Goal: Task Accomplishment & Management: Complete application form

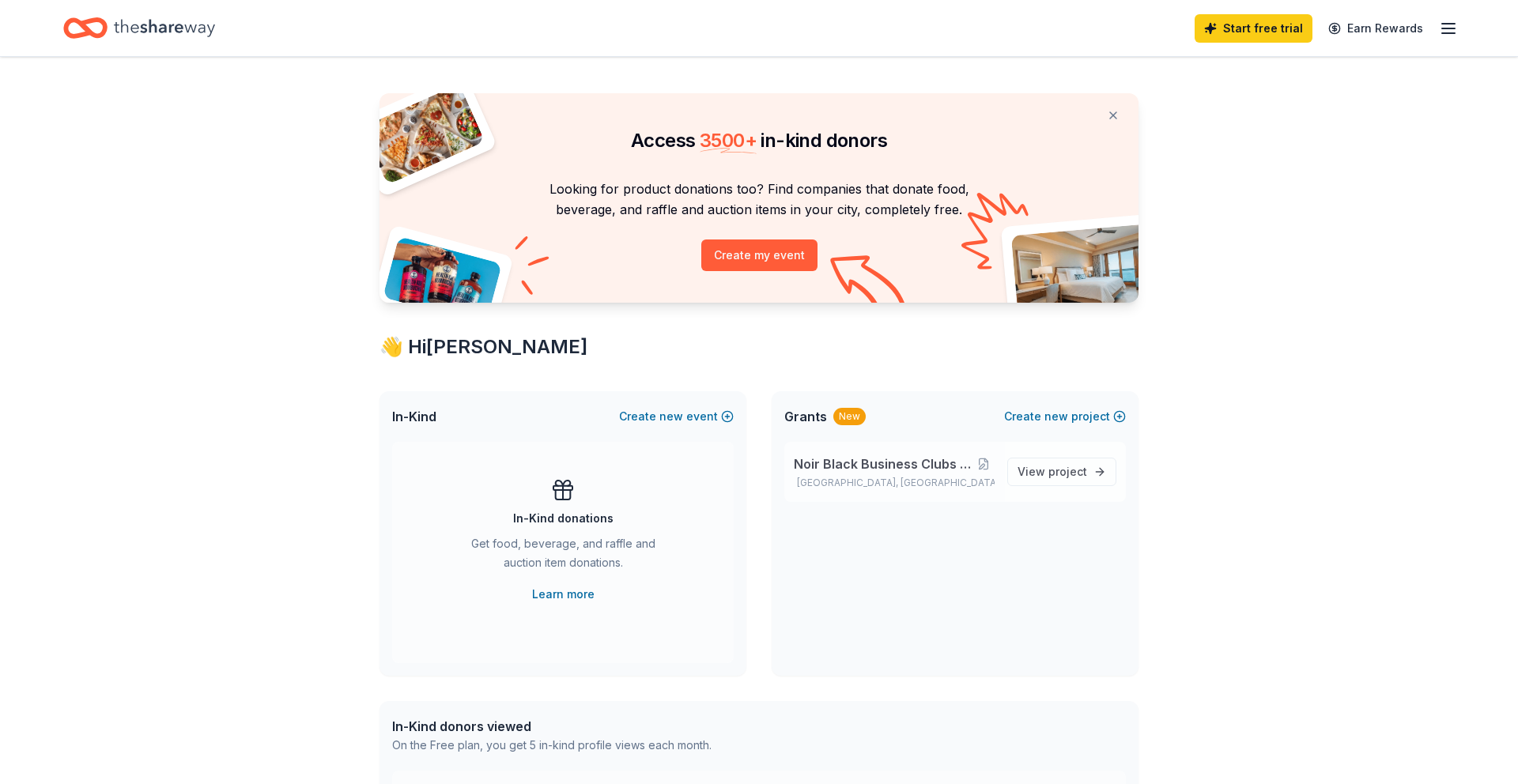
scroll to position [19, 0]
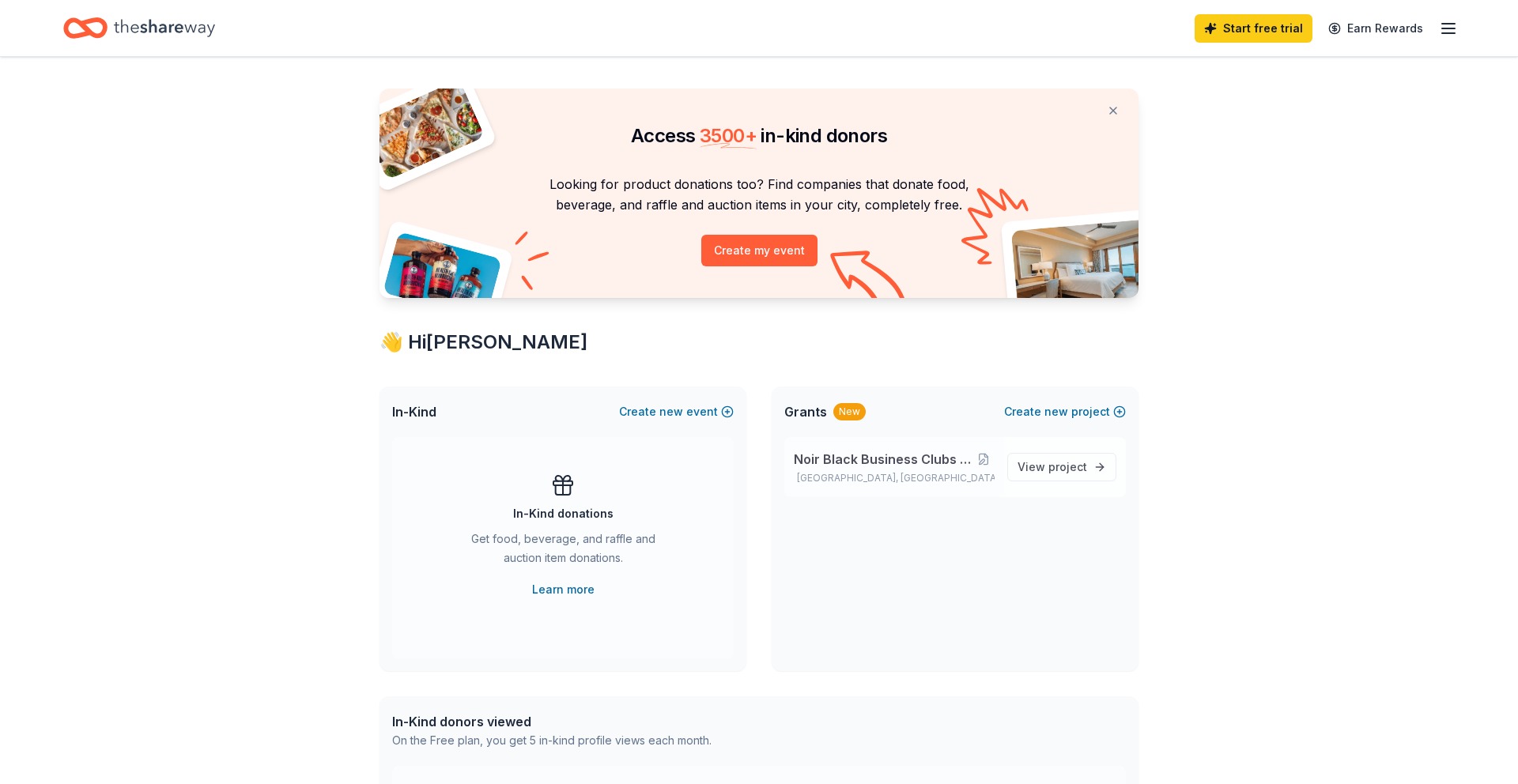
click at [909, 460] on span "Noir Black Business Clubs (Noirbbc Clubs)" at bounding box center [883, 459] width 179 height 19
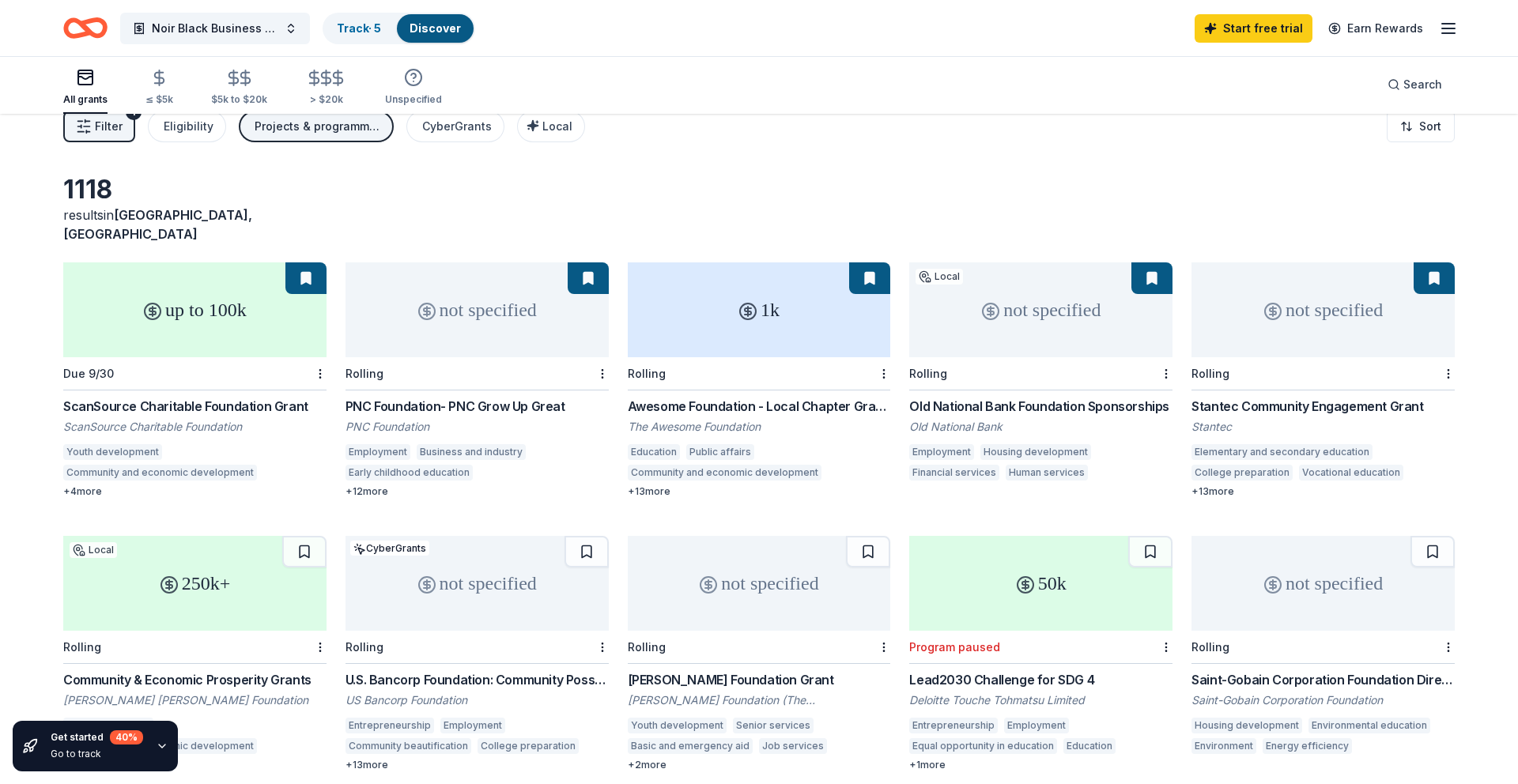
scroll to position [10, 0]
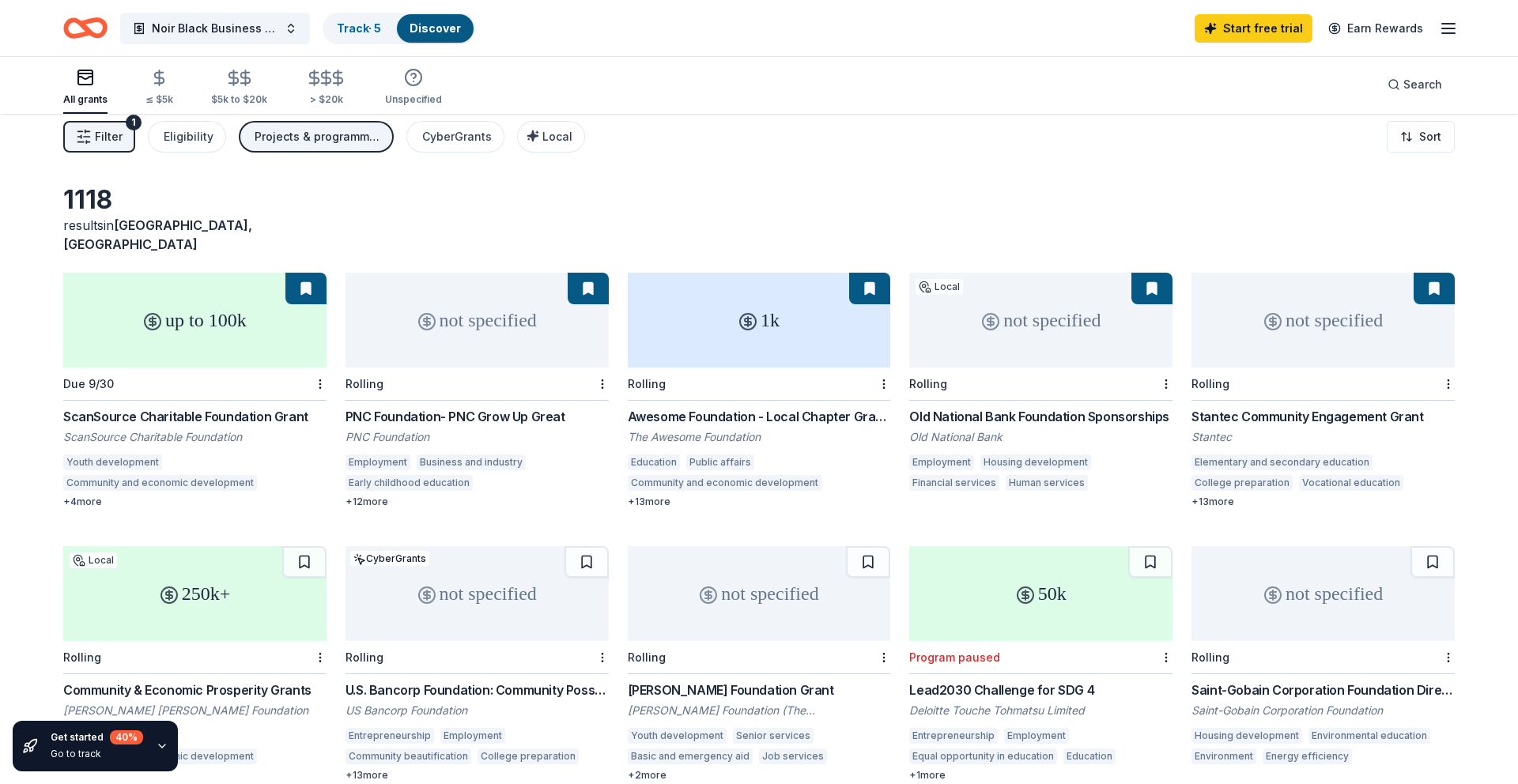
click at [220, 407] on div "ScanSource Charitable Foundation Grant" at bounding box center [195, 416] width 263 height 19
click at [1455, 30] on icon "button" at bounding box center [1448, 29] width 19 height 19
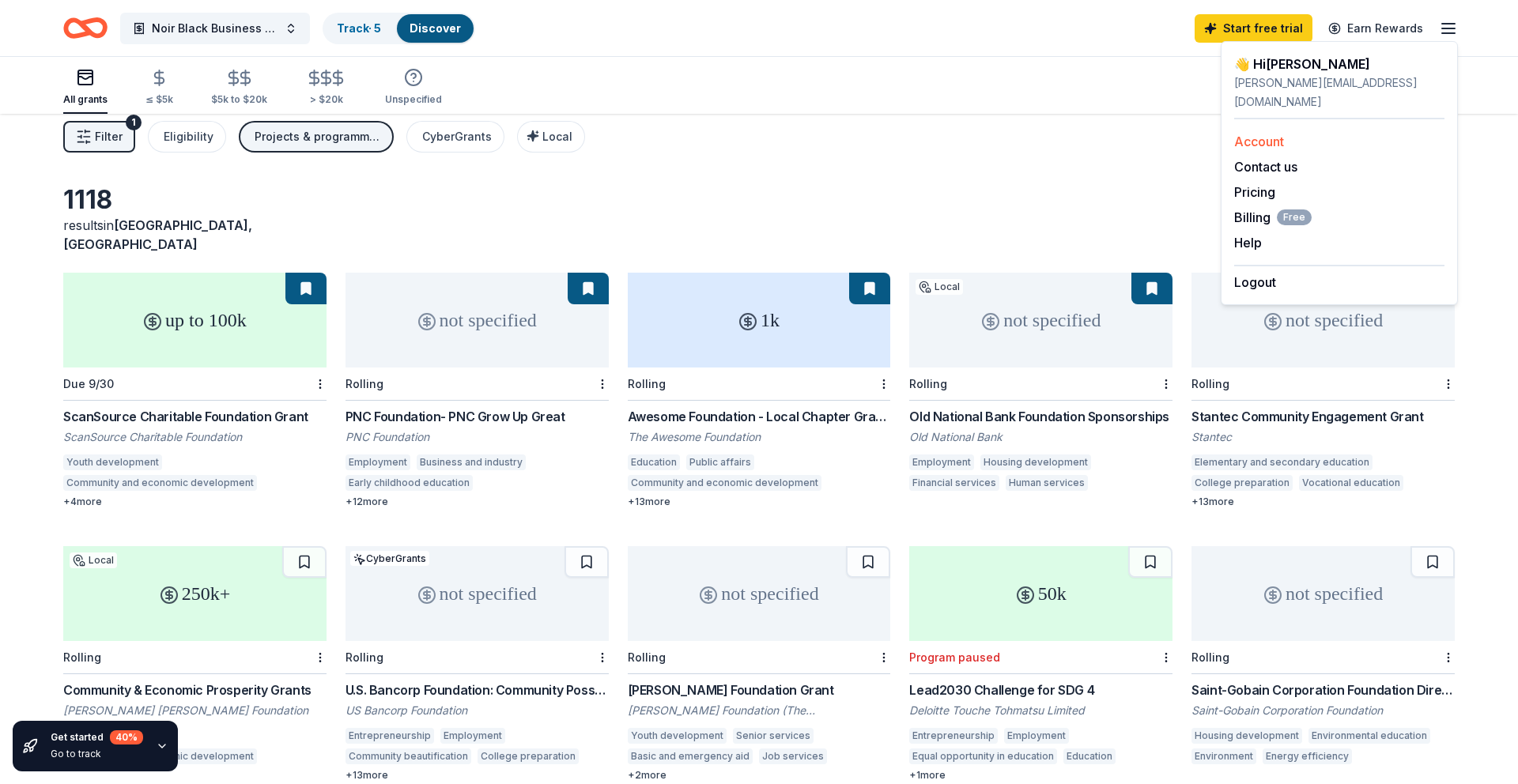
click at [1264, 134] on link "Account" at bounding box center [1258, 142] width 50 height 16
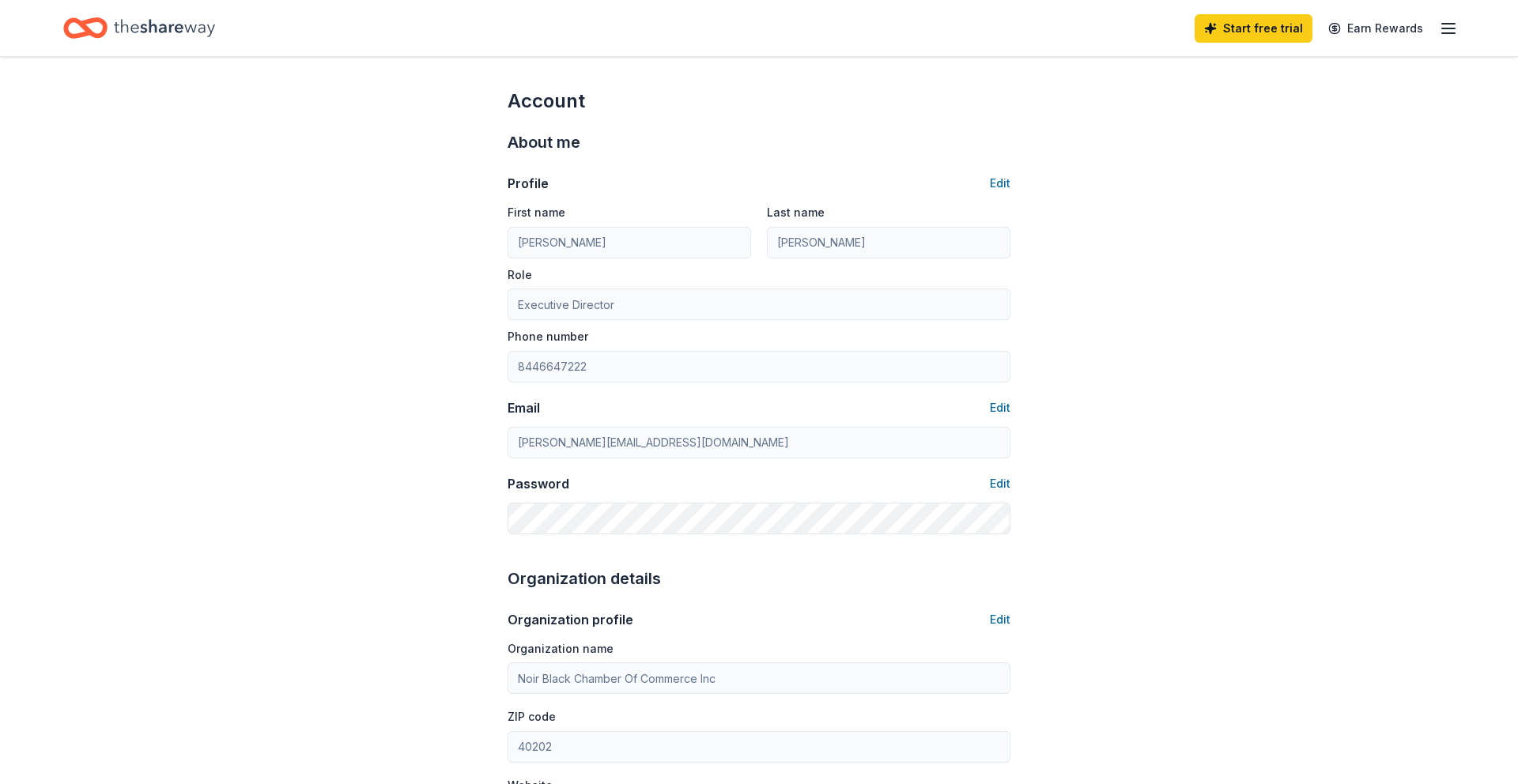
click at [1443, 29] on line "button" at bounding box center [1448, 29] width 13 height 0
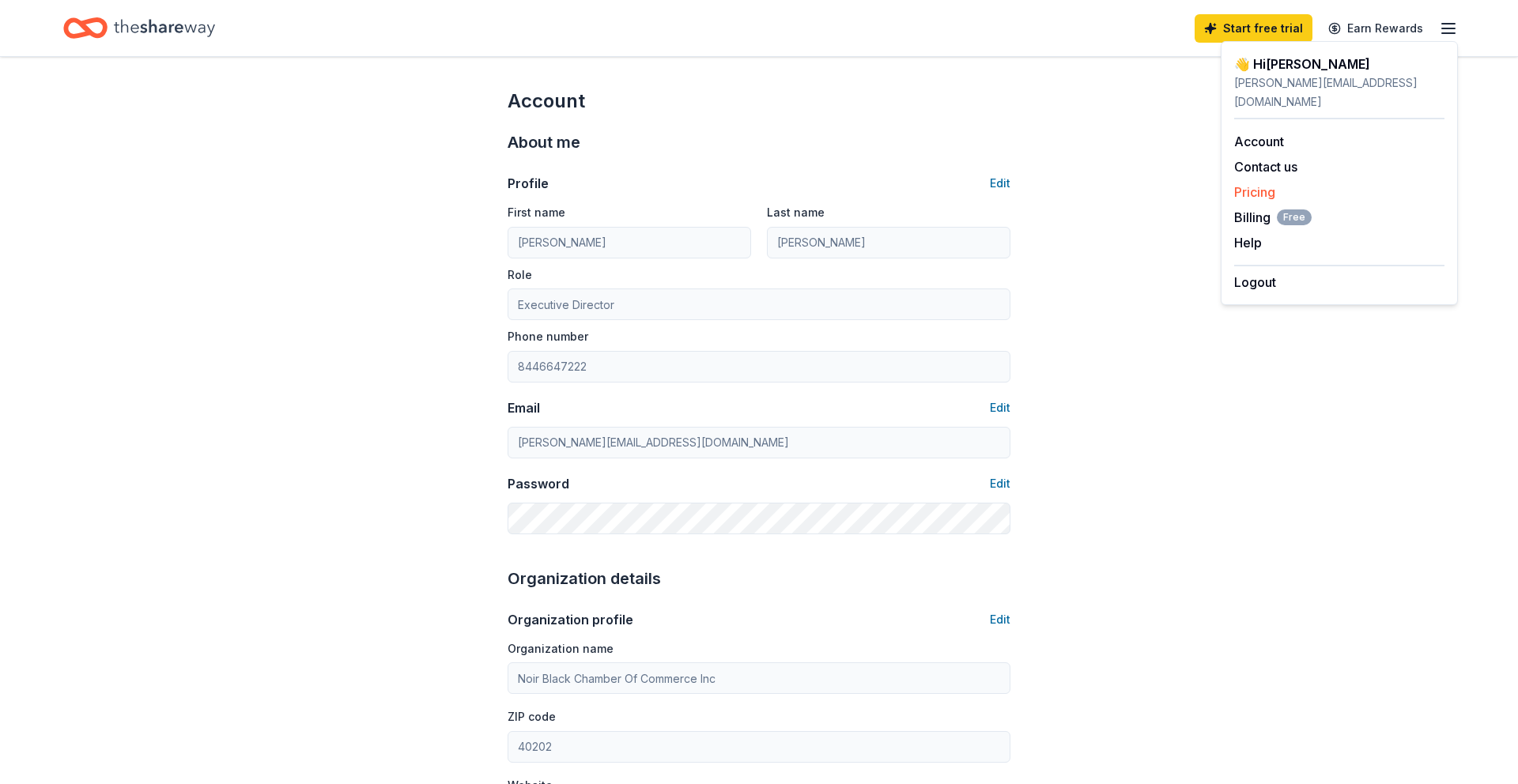
click at [1268, 184] on link "Pricing" at bounding box center [1254, 192] width 41 height 16
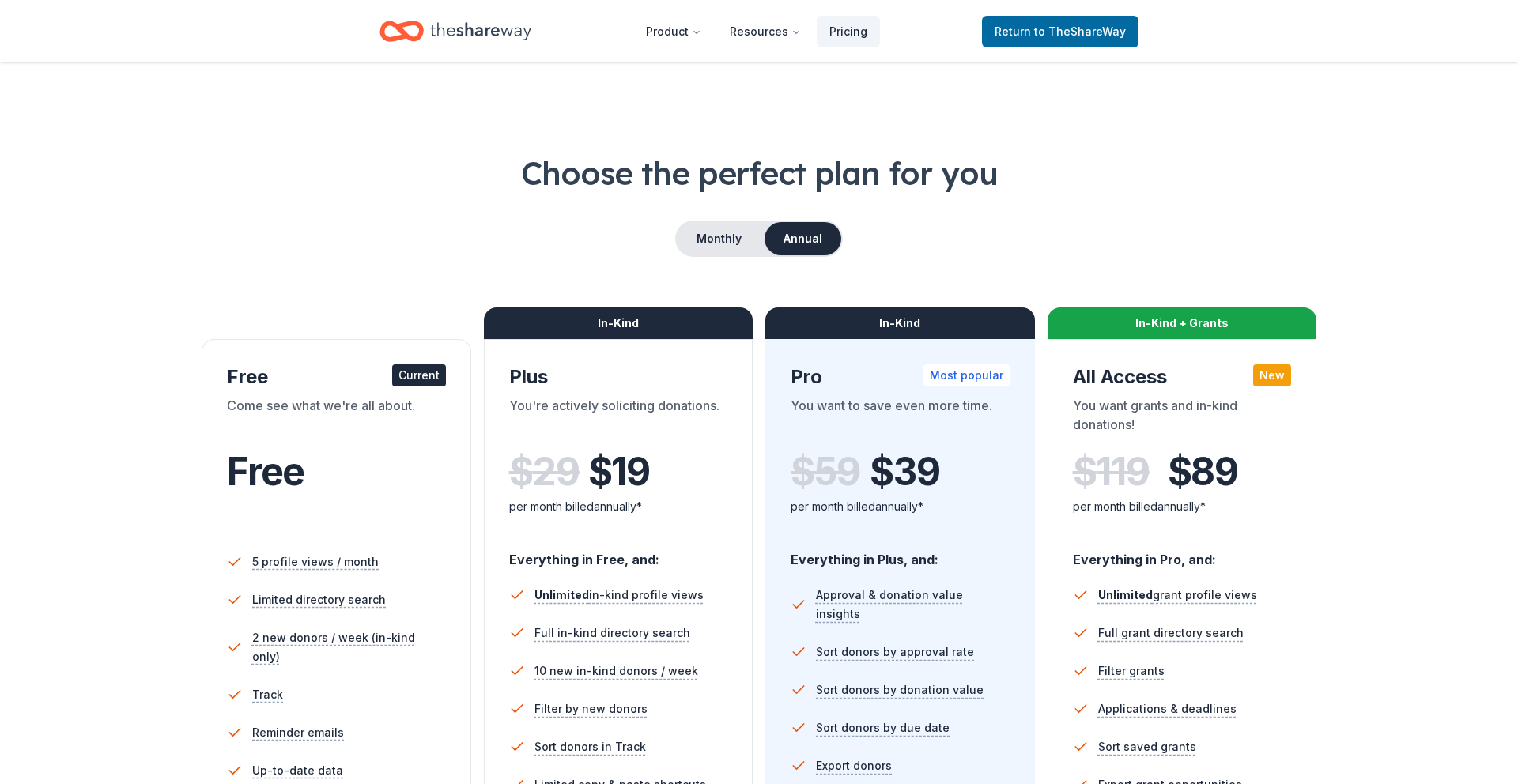
click at [452, 34] on icon "Home" at bounding box center [481, 30] width 101 height 32
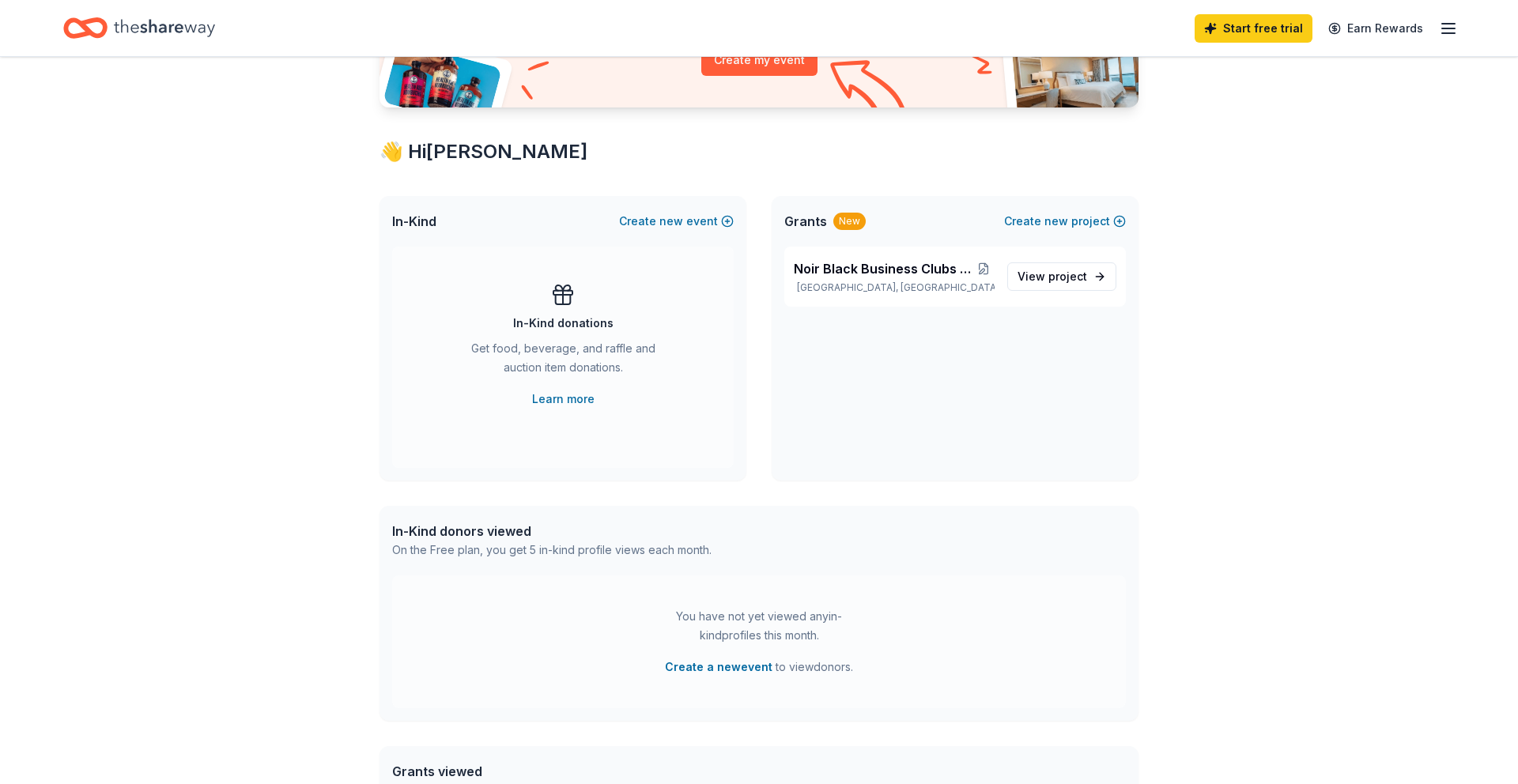
scroll to position [216, 0]
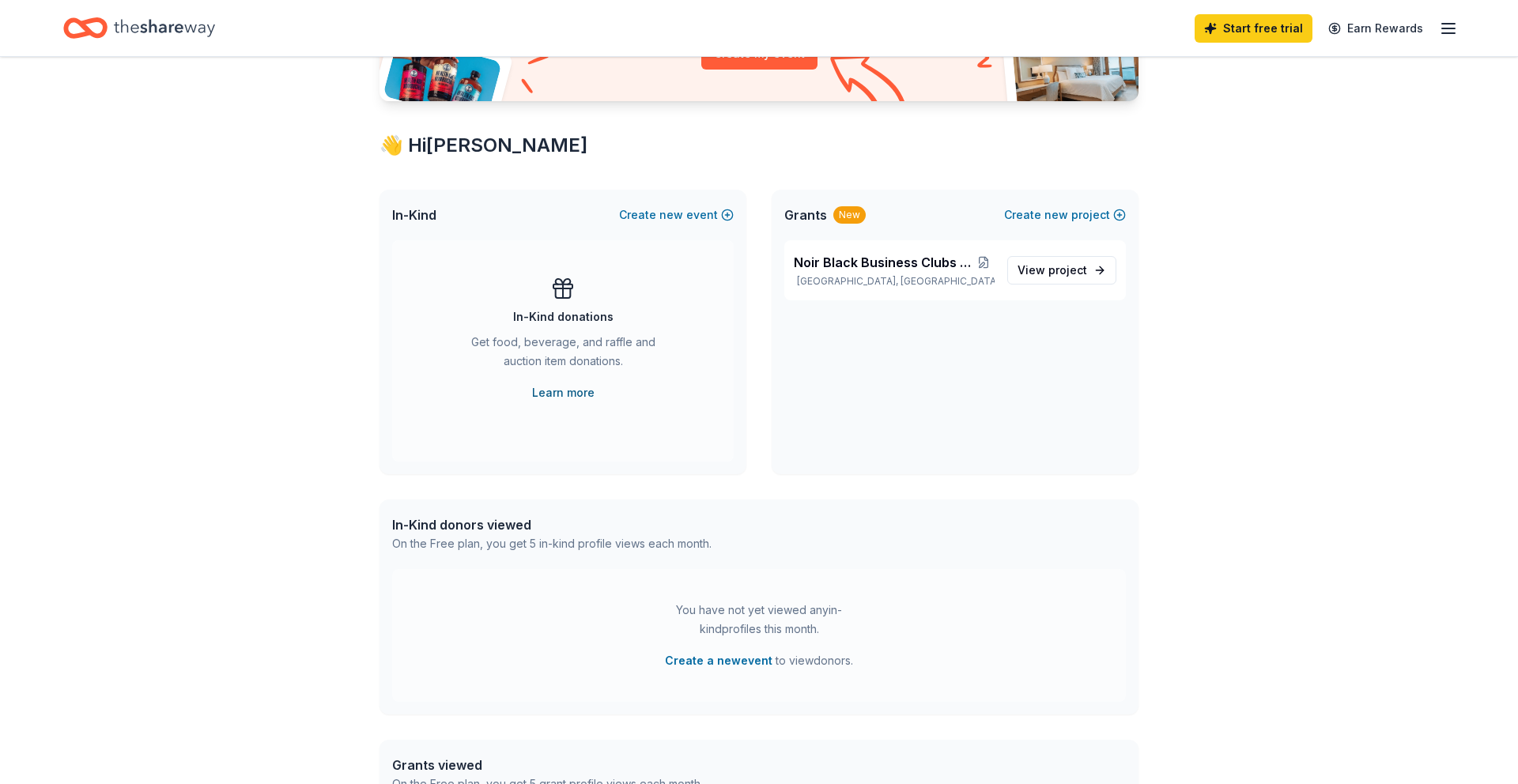
click at [569, 390] on link "Learn more" at bounding box center [563, 393] width 63 height 19
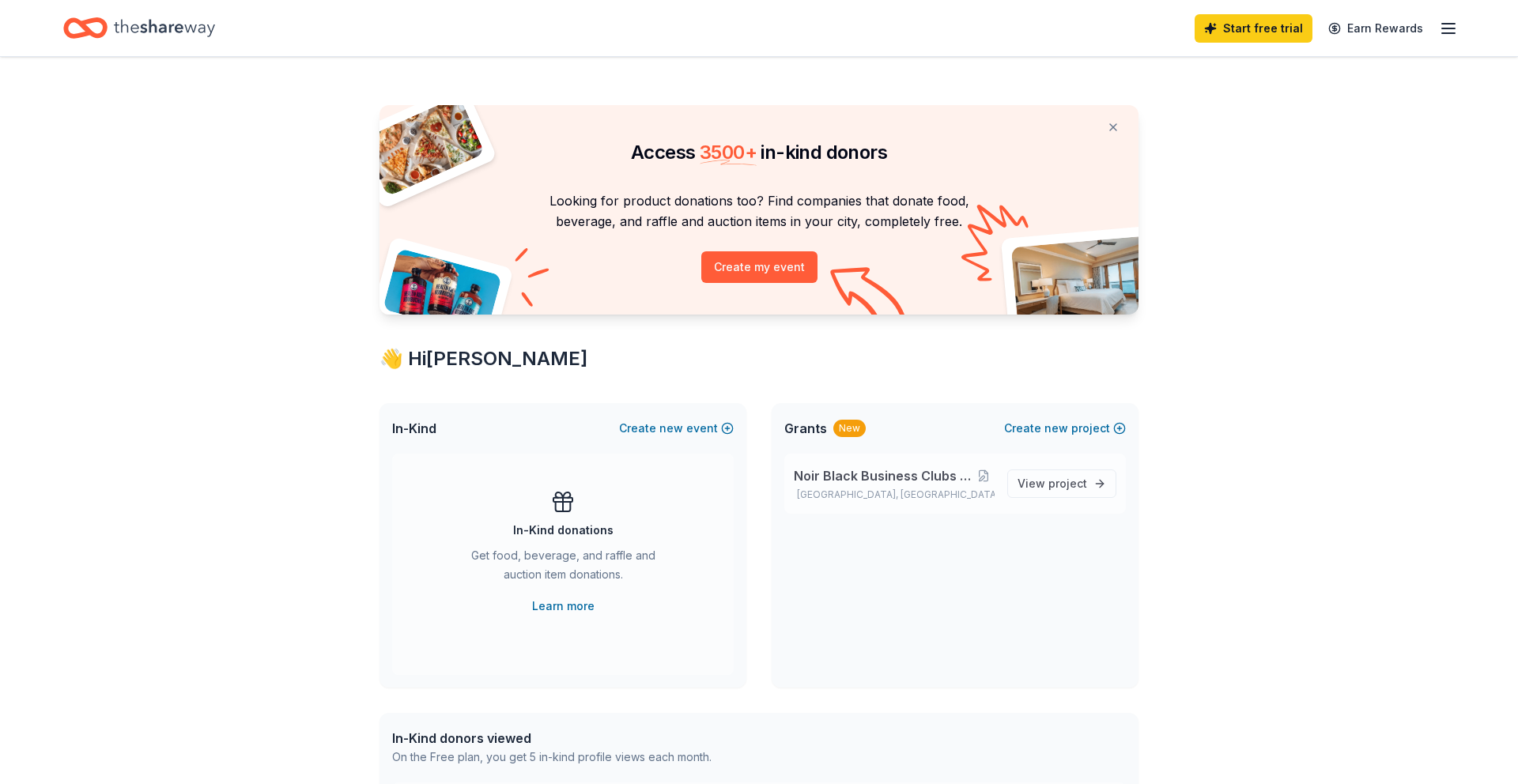
scroll to position [6, 0]
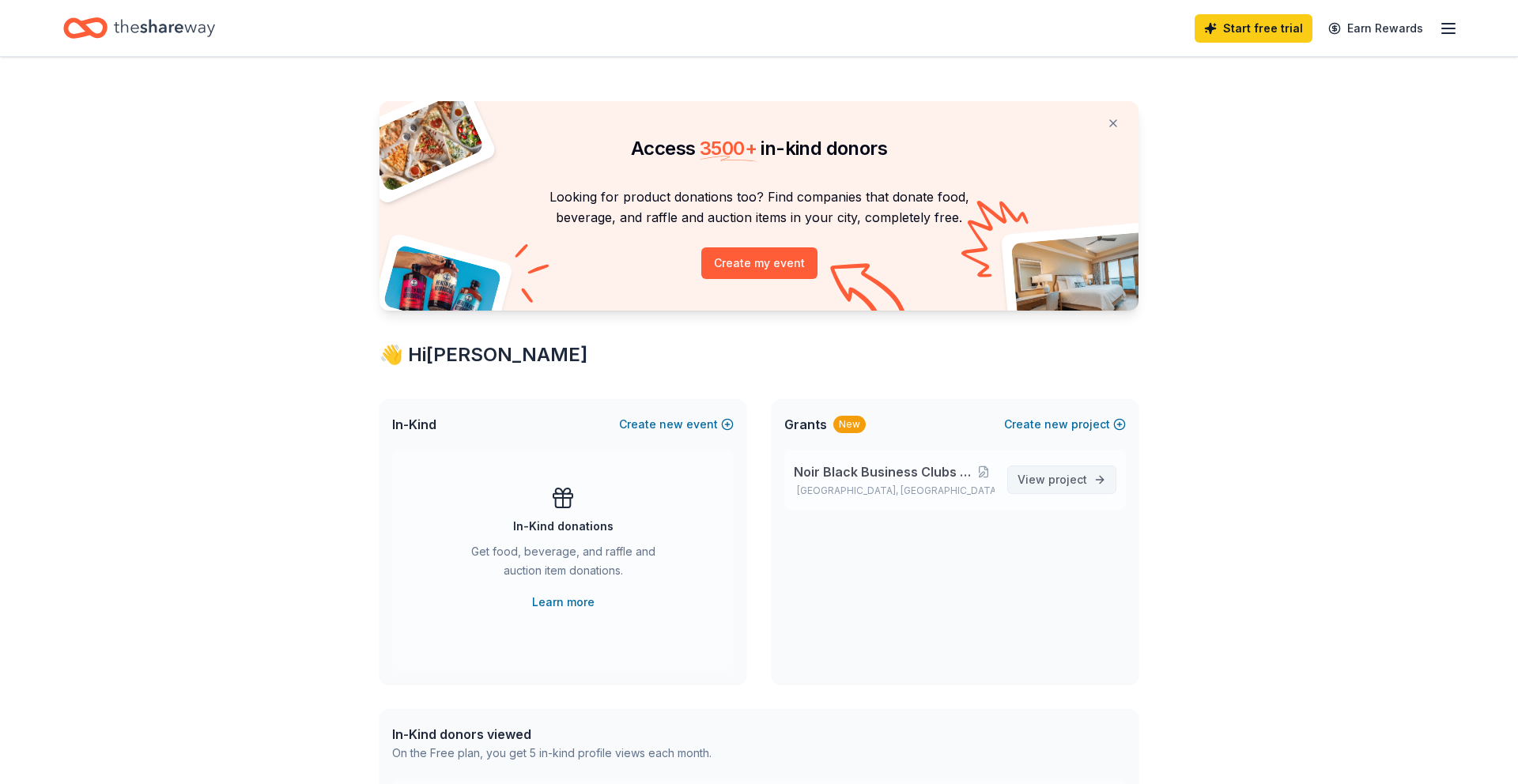
click at [1038, 474] on span "View project" at bounding box center [1052, 480] width 70 height 19
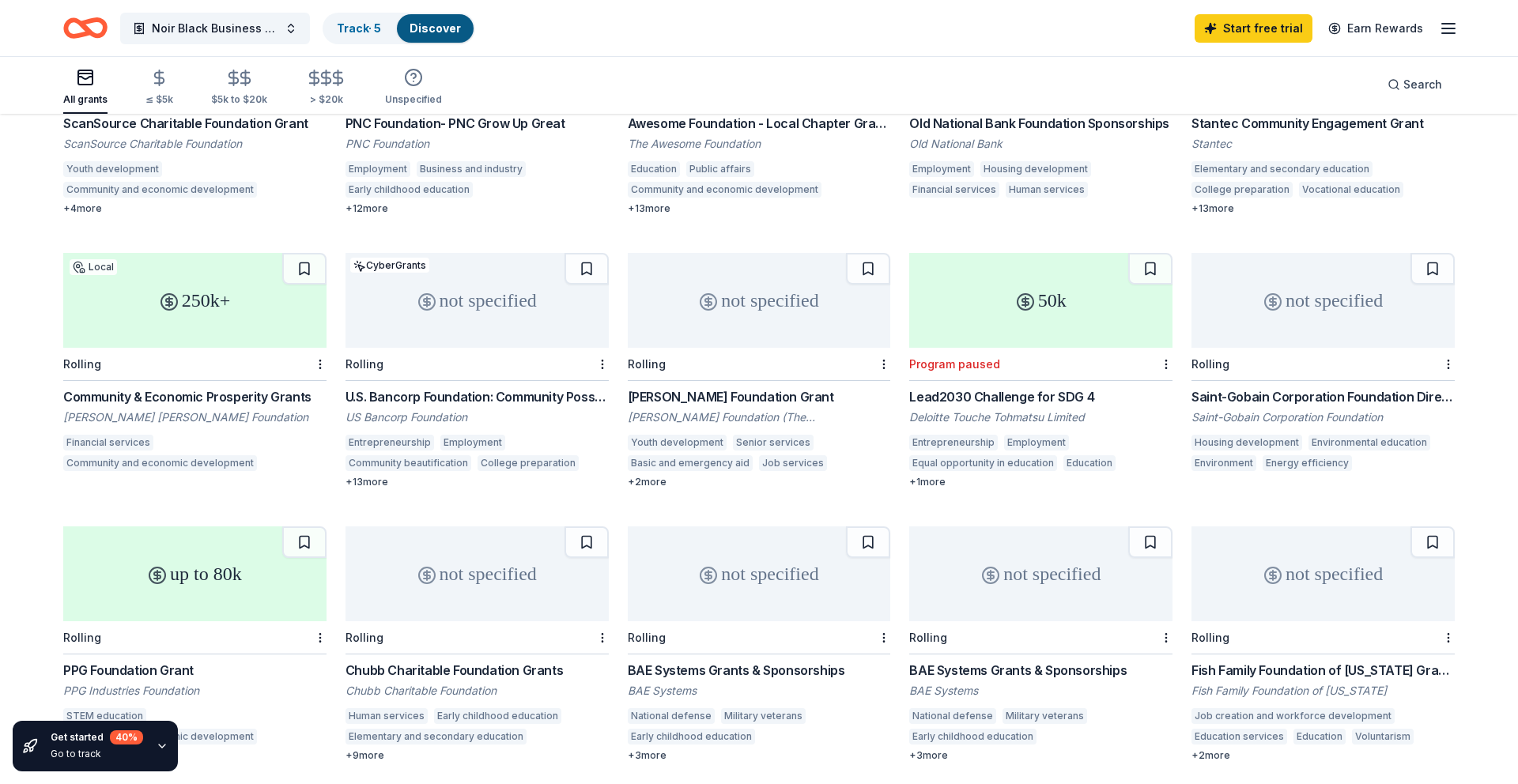
scroll to position [305, 0]
click at [111, 386] on div "Community & Economic Prosperity Grants" at bounding box center [195, 395] width 263 height 19
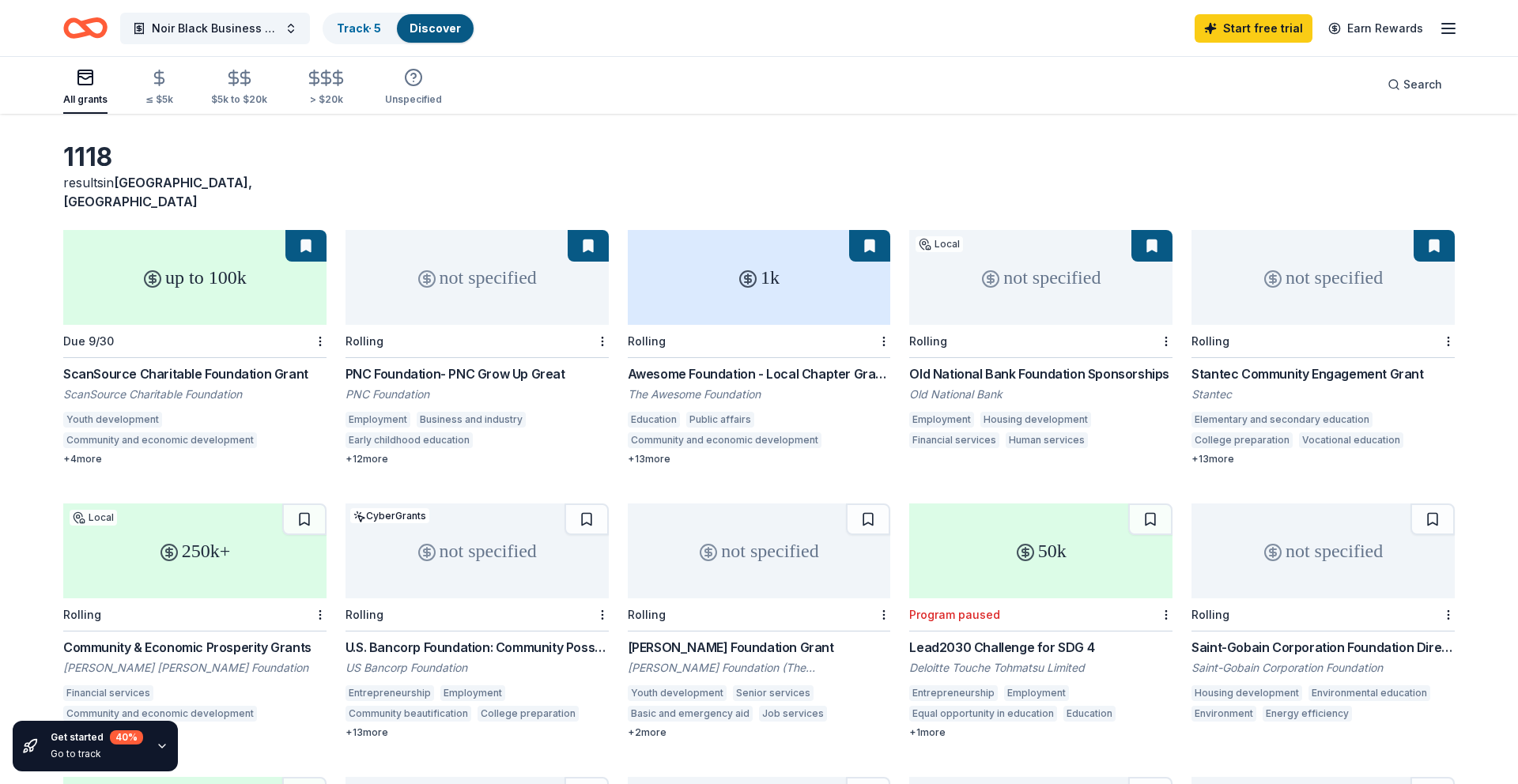
scroll to position [56, 0]
click at [87, 76] on icon "button" at bounding box center [85, 77] width 14 height 3
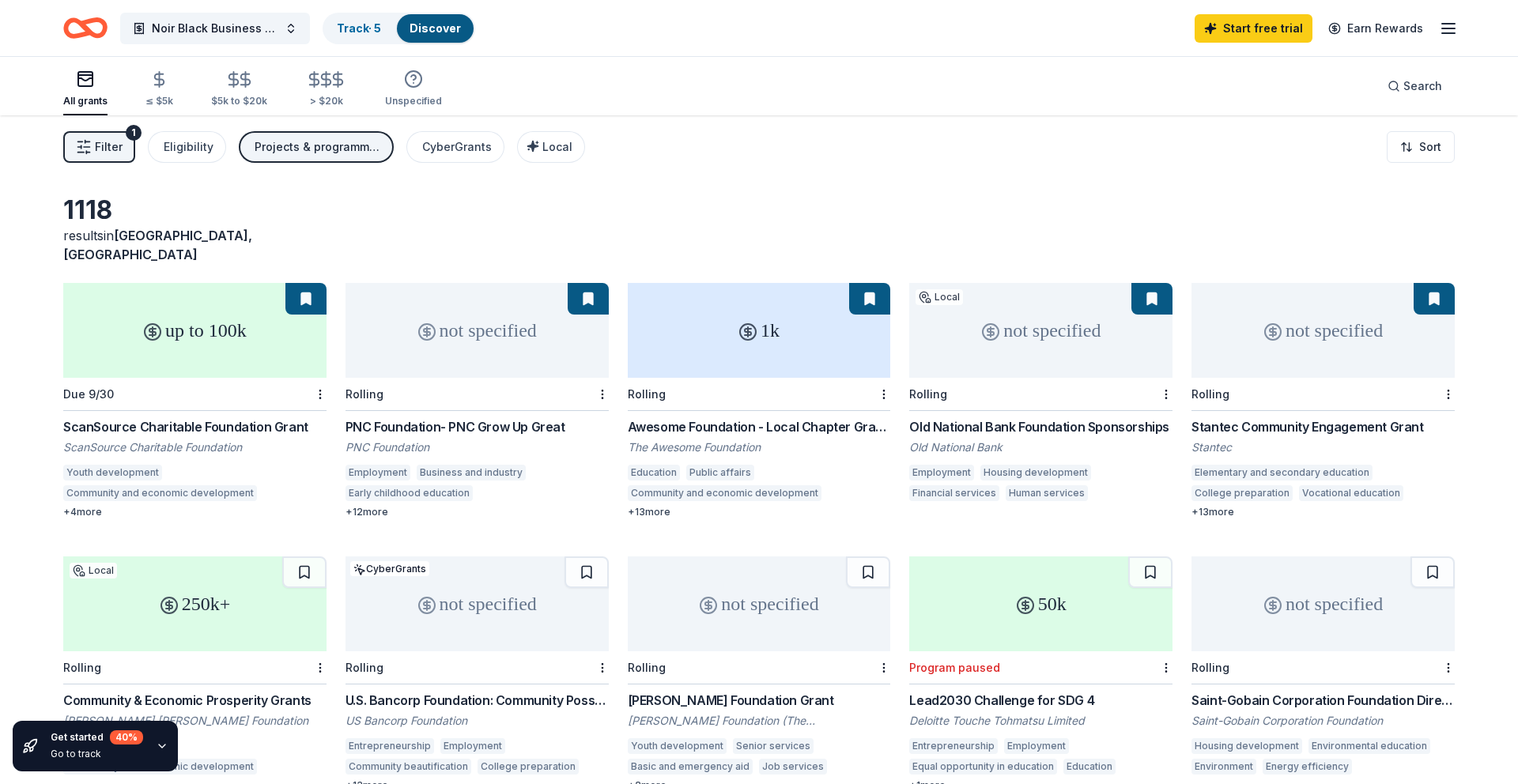
scroll to position [3, 0]
click at [240, 76] on icon "button" at bounding box center [244, 78] width 10 height 10
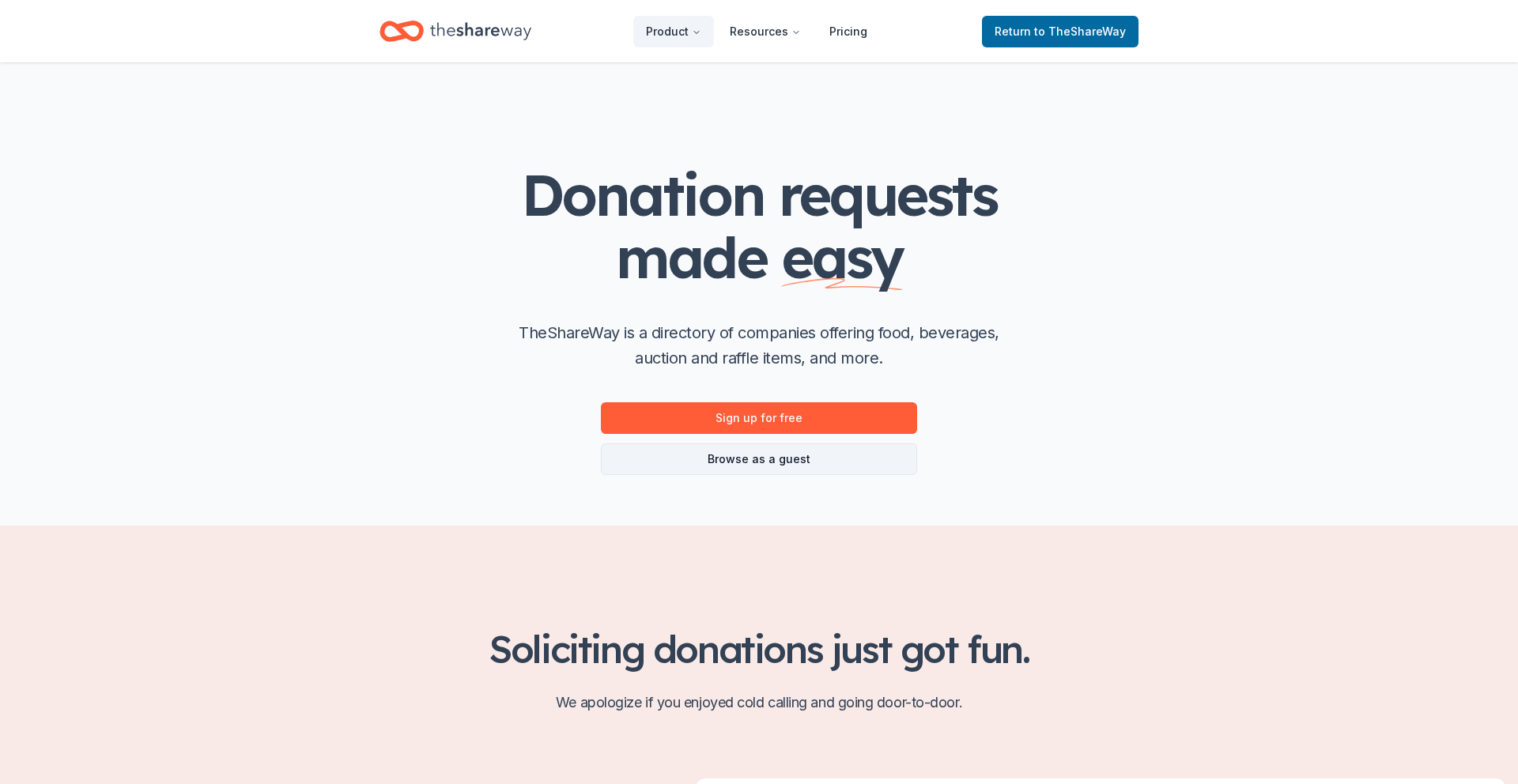
click at [771, 460] on link "Browse as a guest" at bounding box center [759, 459] width 316 height 31
click at [760, 418] on link "Sign up for free" at bounding box center [759, 418] width 316 height 31
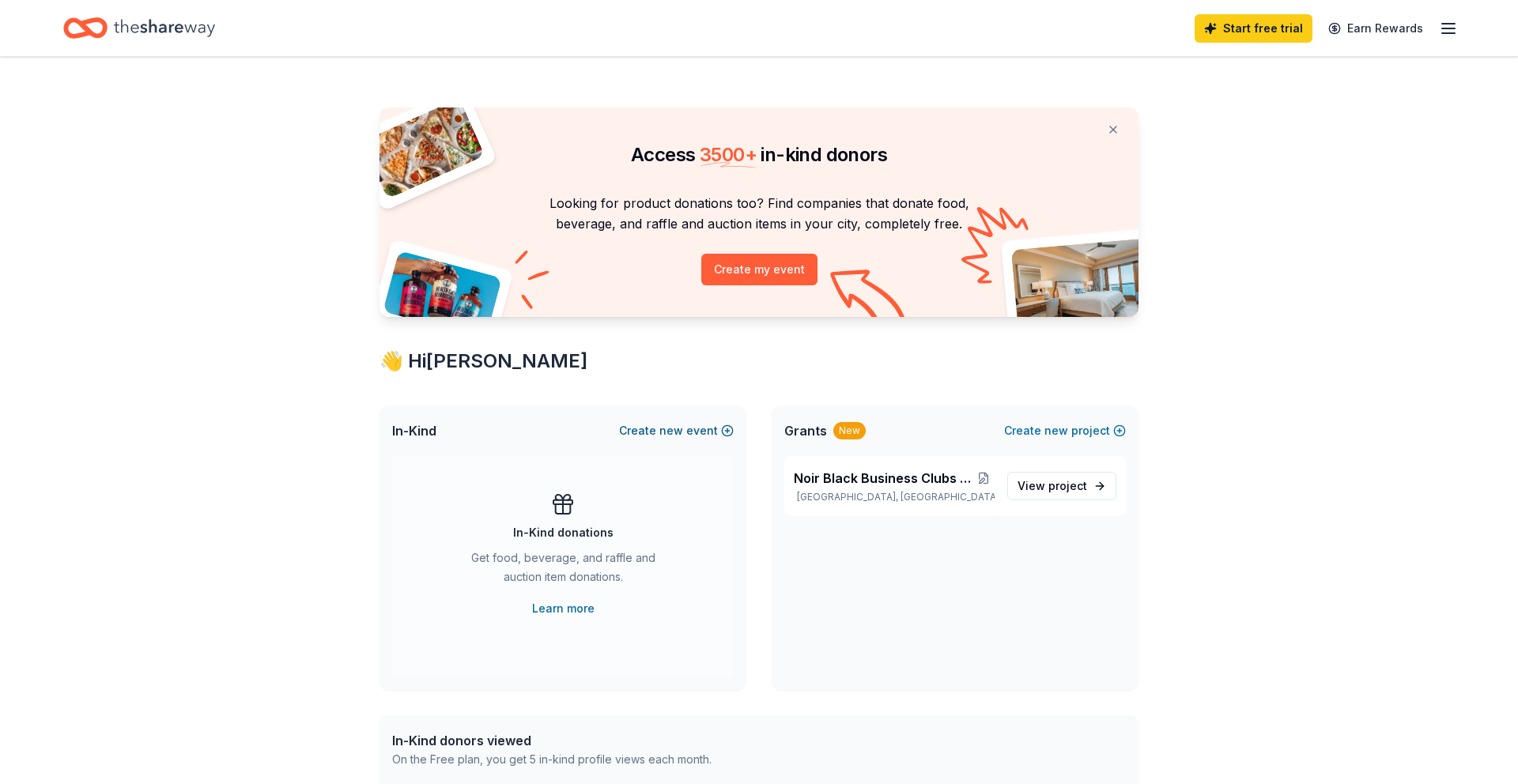
click at [660, 429] on button "Create new event" at bounding box center [676, 431] width 115 height 19
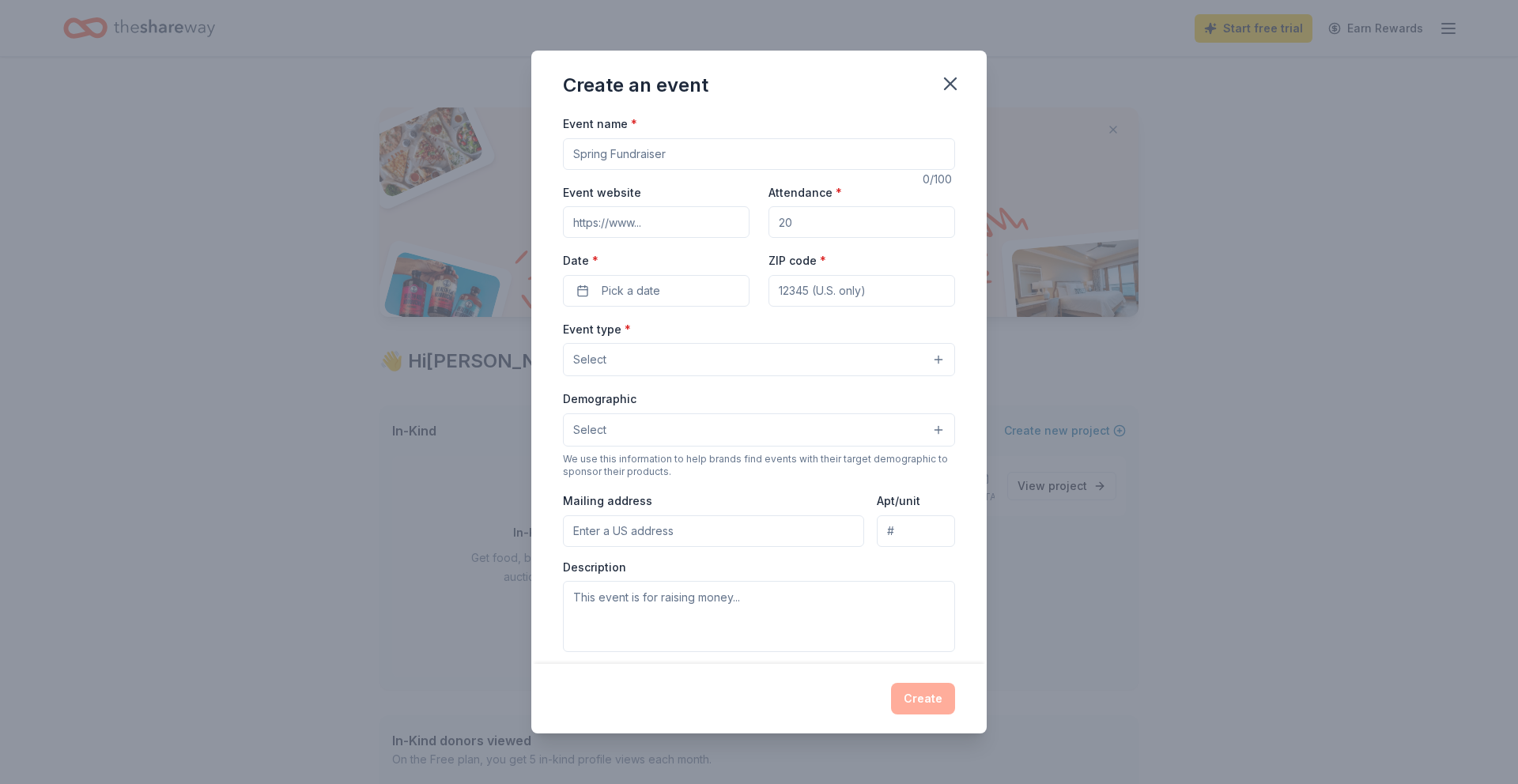
click at [873, 366] on button "Select" at bounding box center [758, 360] width 392 height 33
click at [972, 403] on div "Event name * 0 /100 Event website Attendance * Date * Pick a date ZIP code * Ev…" at bounding box center [759, 389] width 456 height 550
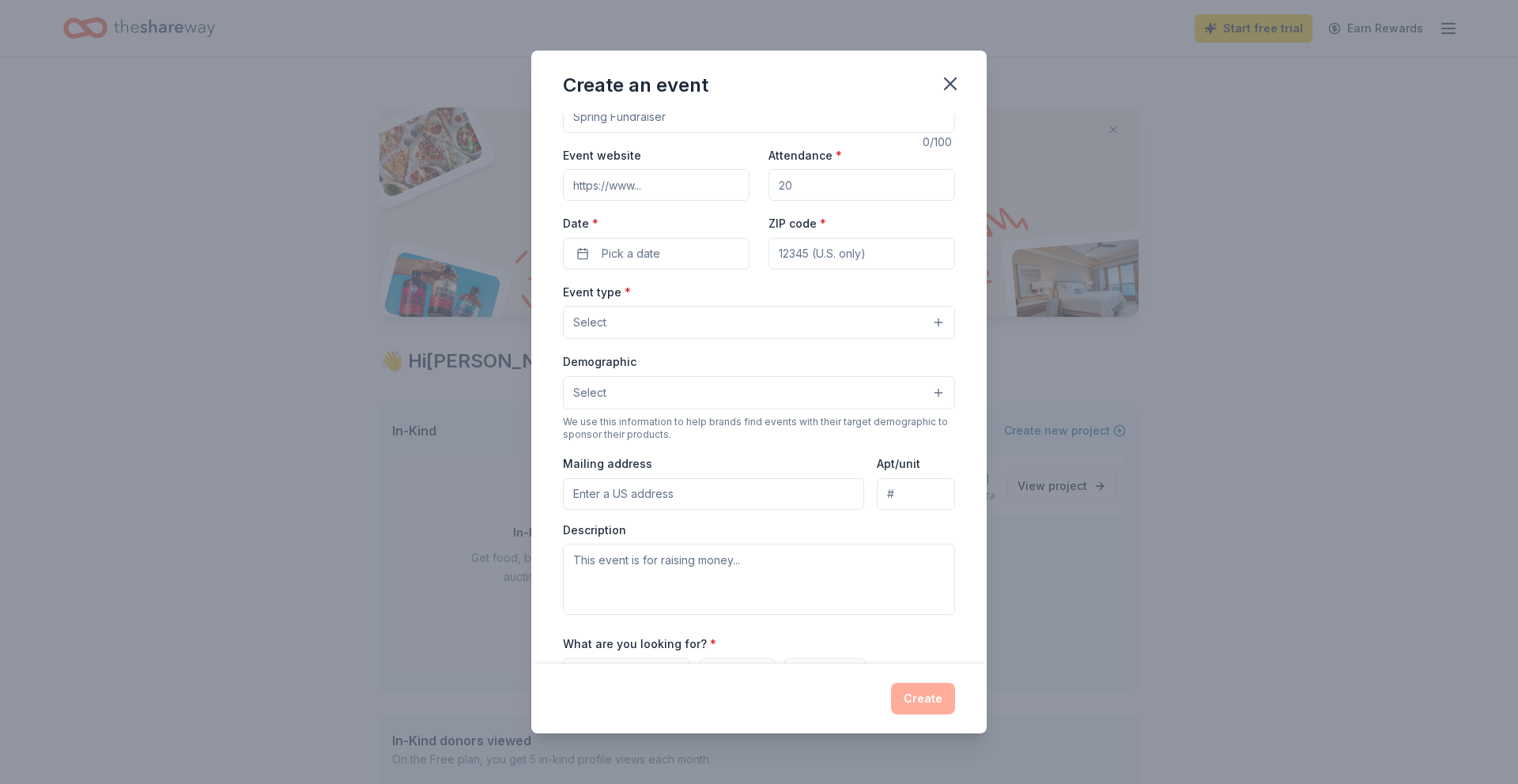
scroll to position [47, 0]
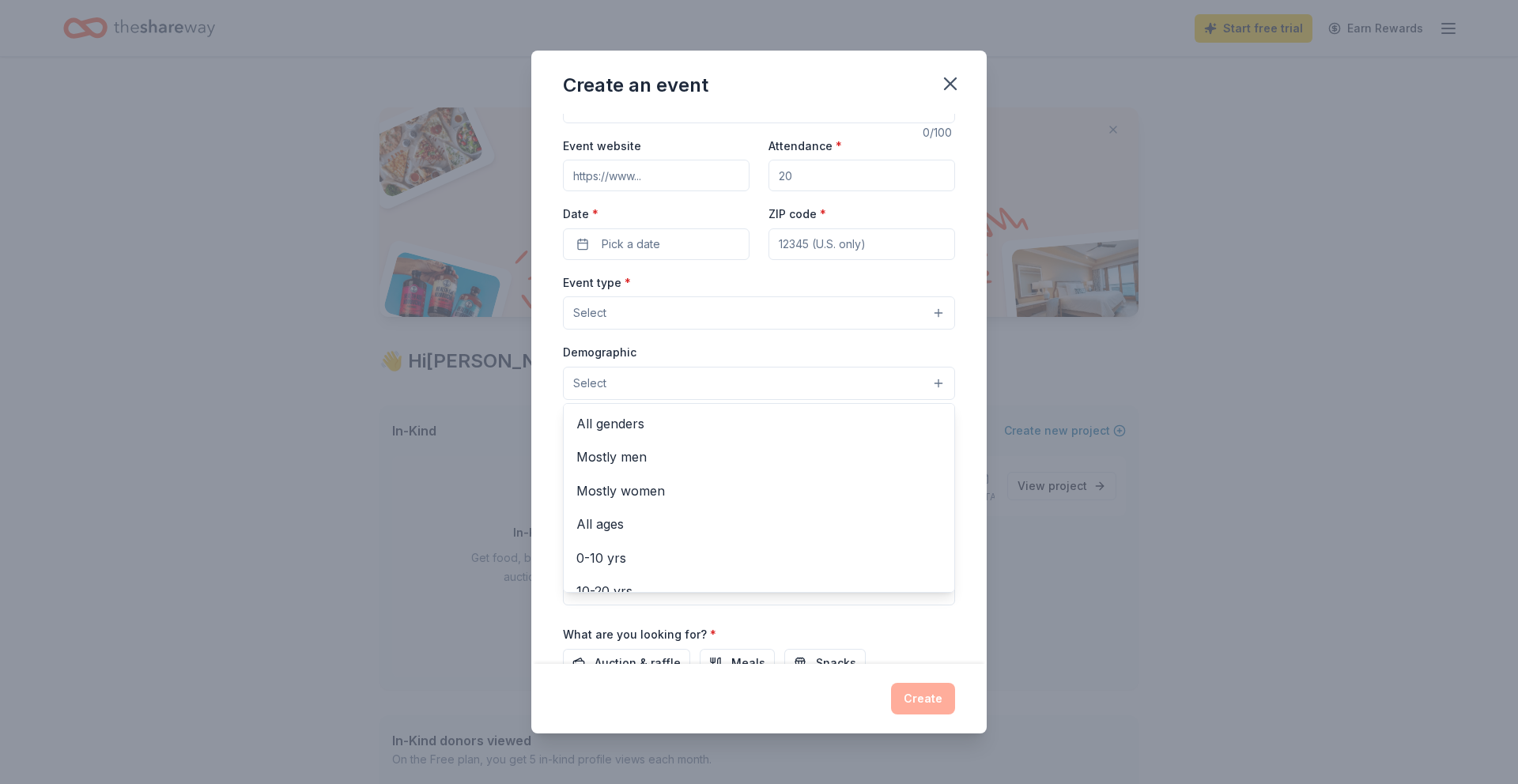
click at [742, 385] on button "Select" at bounding box center [758, 383] width 392 height 33
click at [969, 436] on div "Event name * 0 /100 Event website Attendance * Date * Pick a date ZIP code * Ev…" at bounding box center [759, 389] width 456 height 550
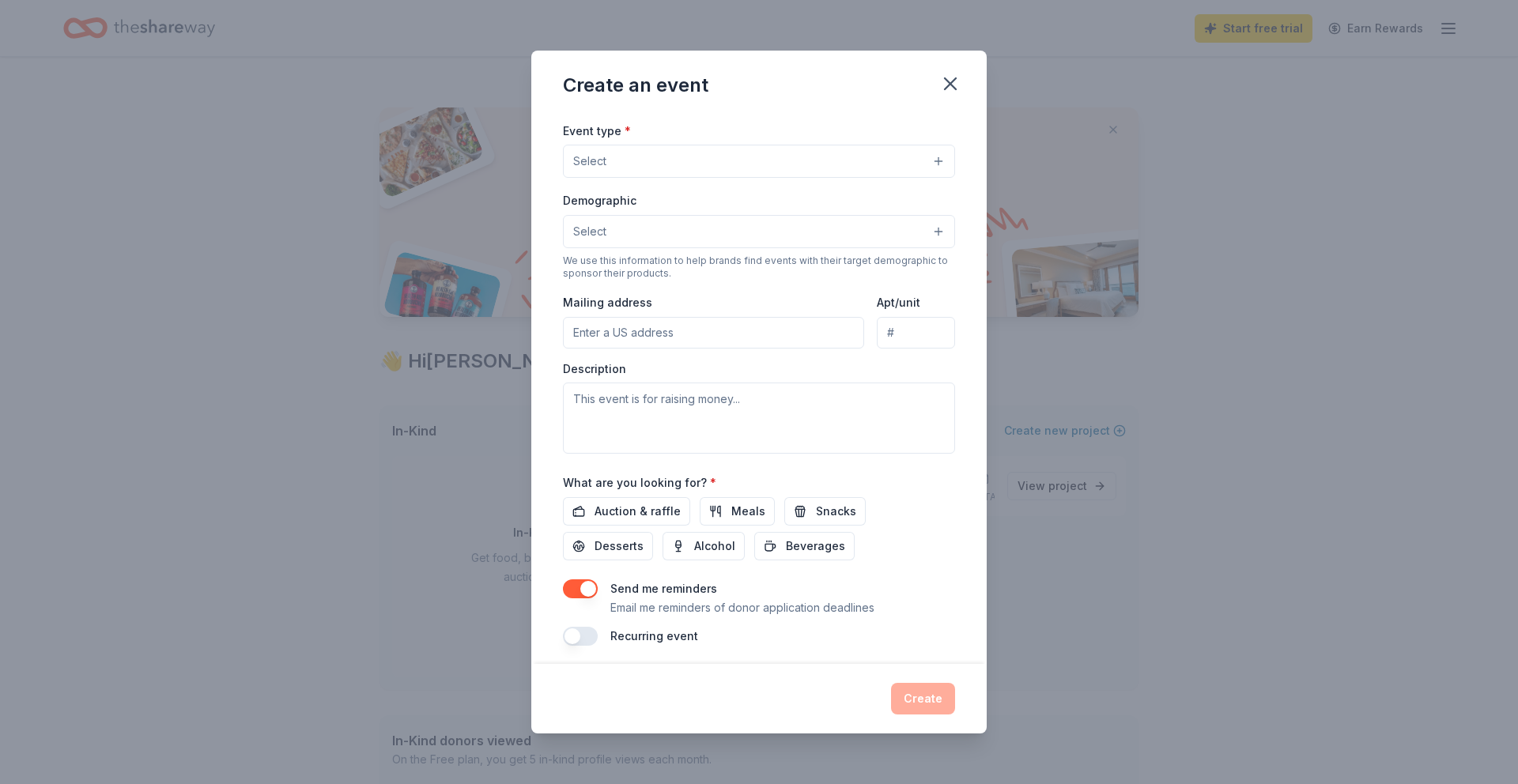
scroll to position [205, 0]
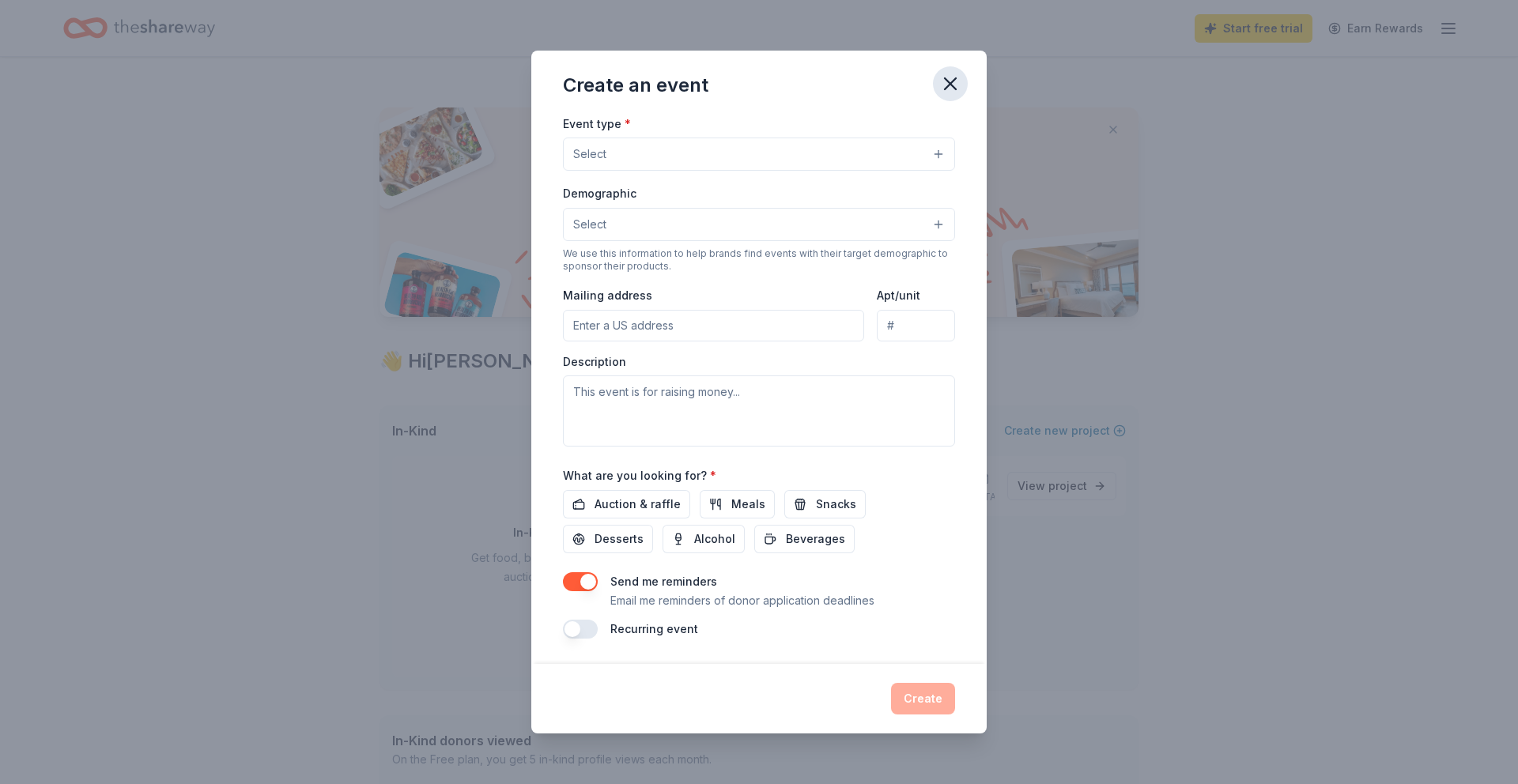
click at [951, 83] on icon "button" at bounding box center [949, 83] width 11 height 11
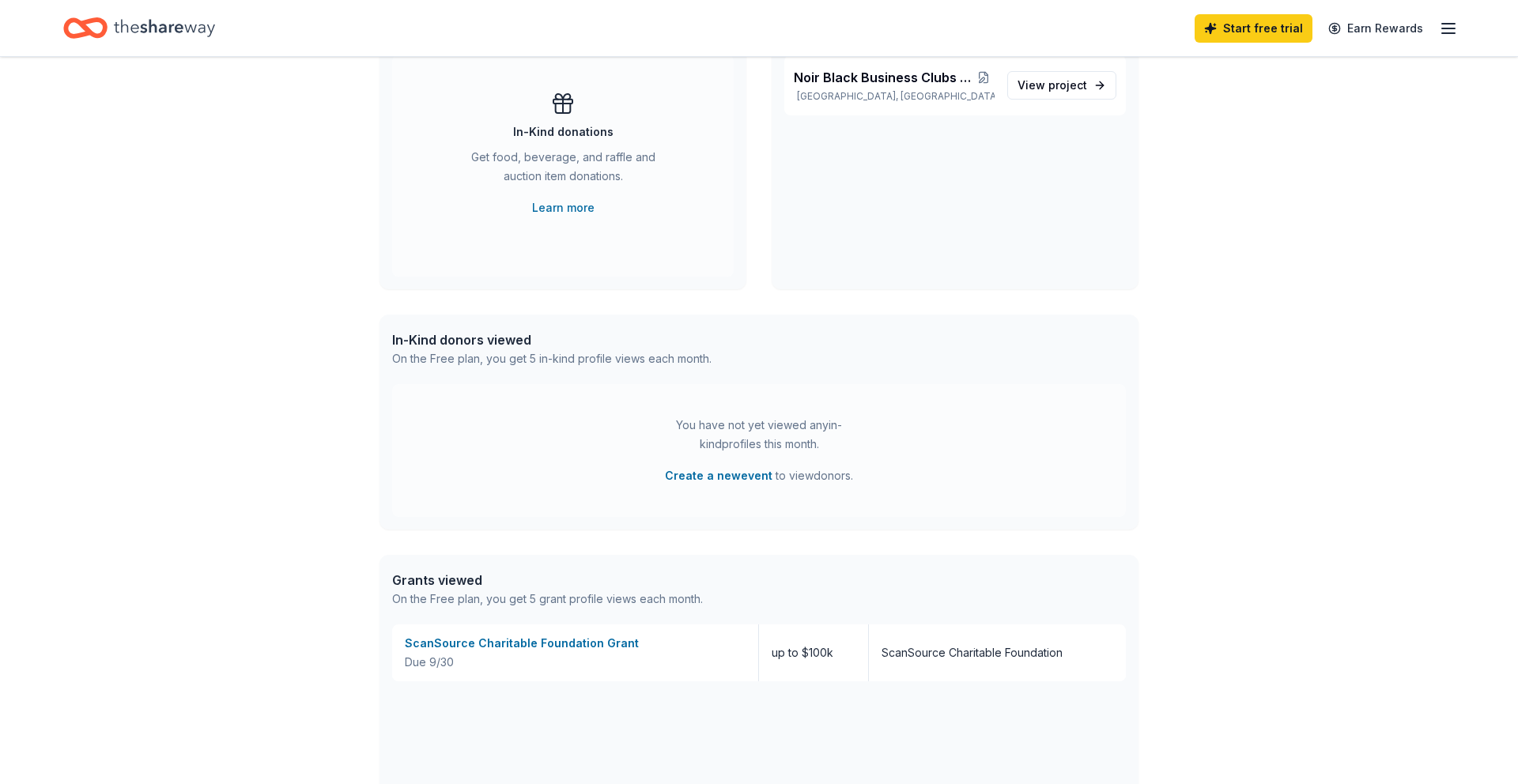
scroll to position [402, 0]
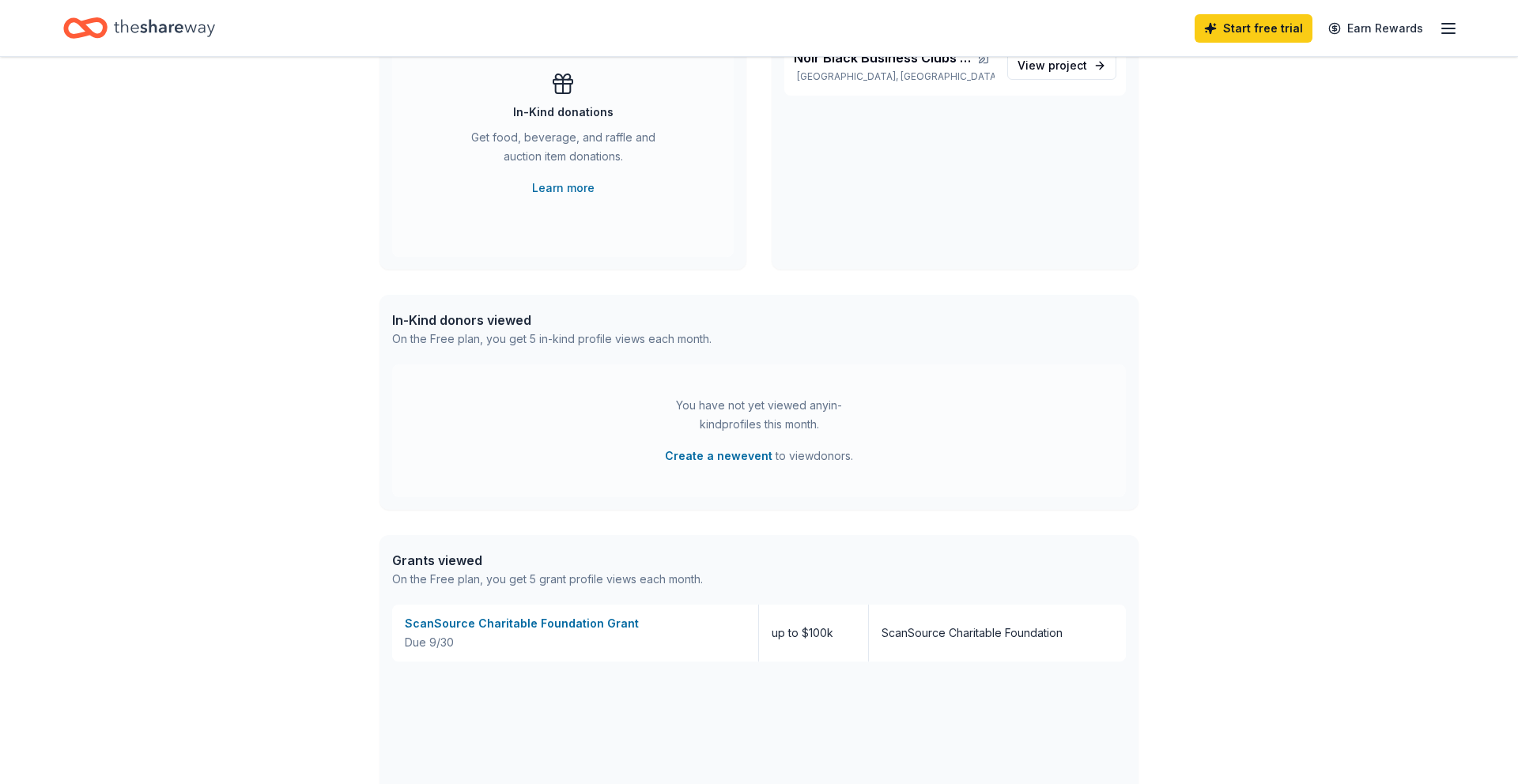
click at [483, 337] on div "On the Free plan, you get 5 in-kind profile views each month." at bounding box center [551, 339] width 319 height 19
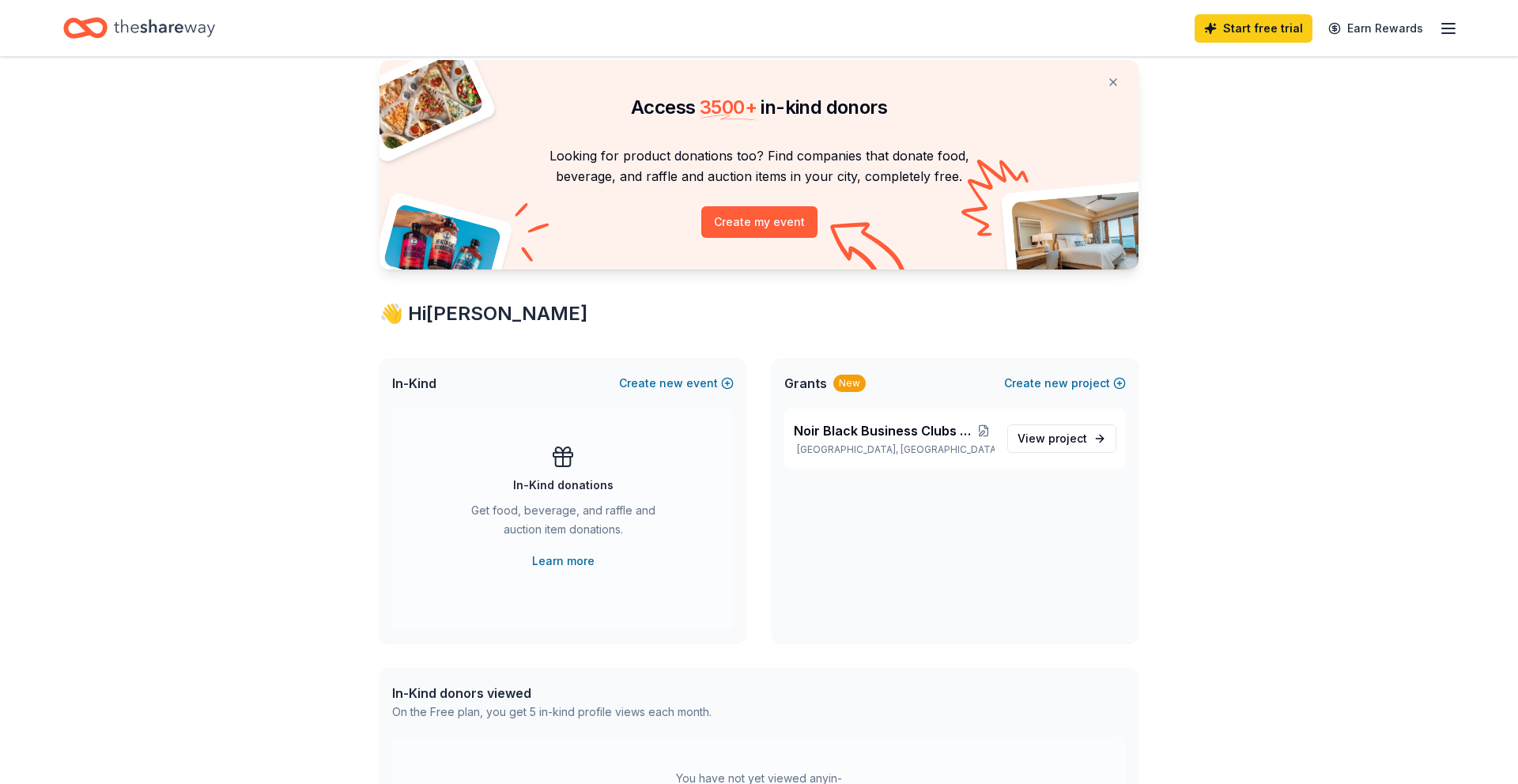
scroll to position [0, 0]
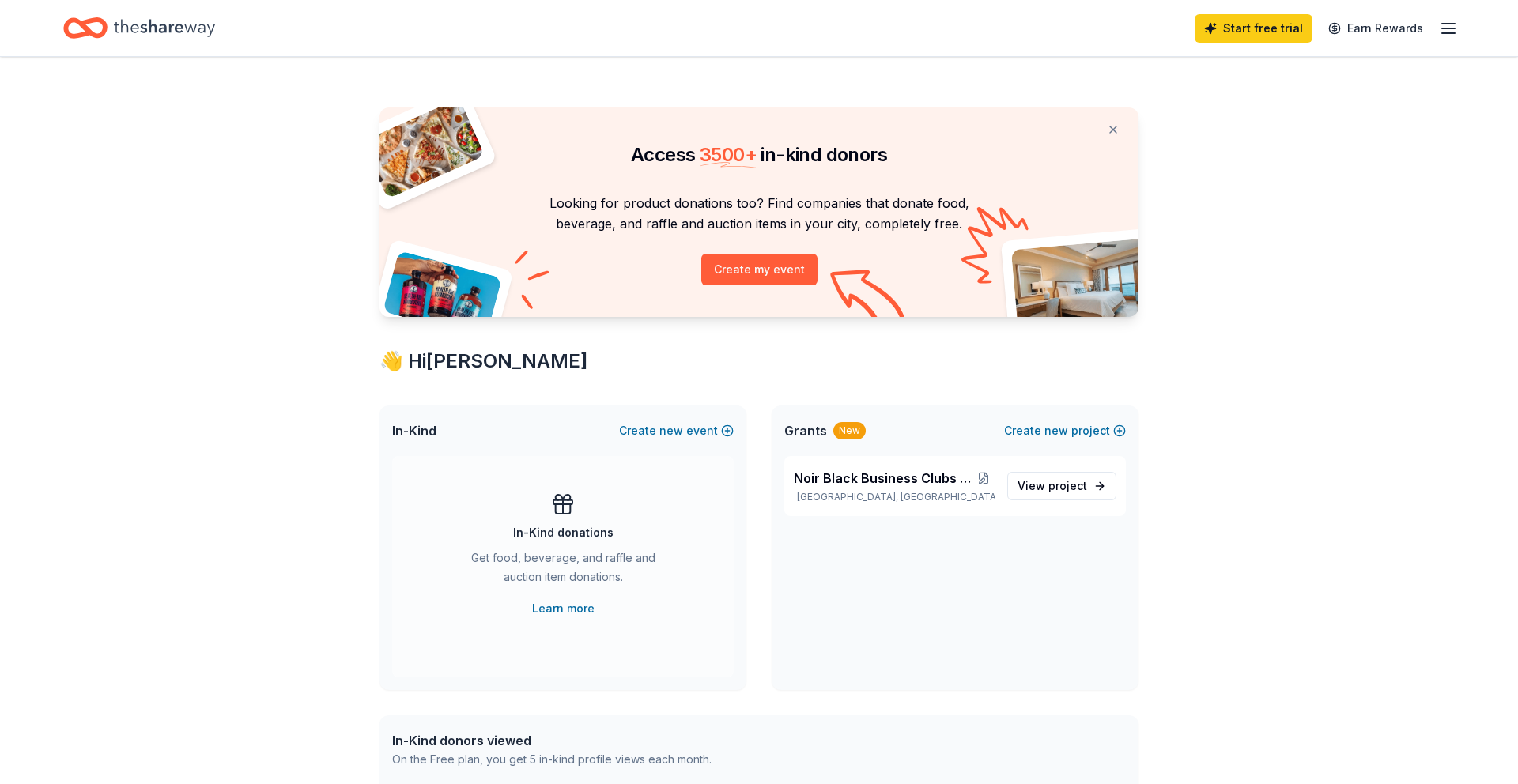
click at [634, 204] on p "Looking for product donations too? Find companies that donate food, beverage, a…" at bounding box center [758, 214] width 721 height 42
click at [743, 273] on button "Create my event" at bounding box center [759, 269] width 117 height 31
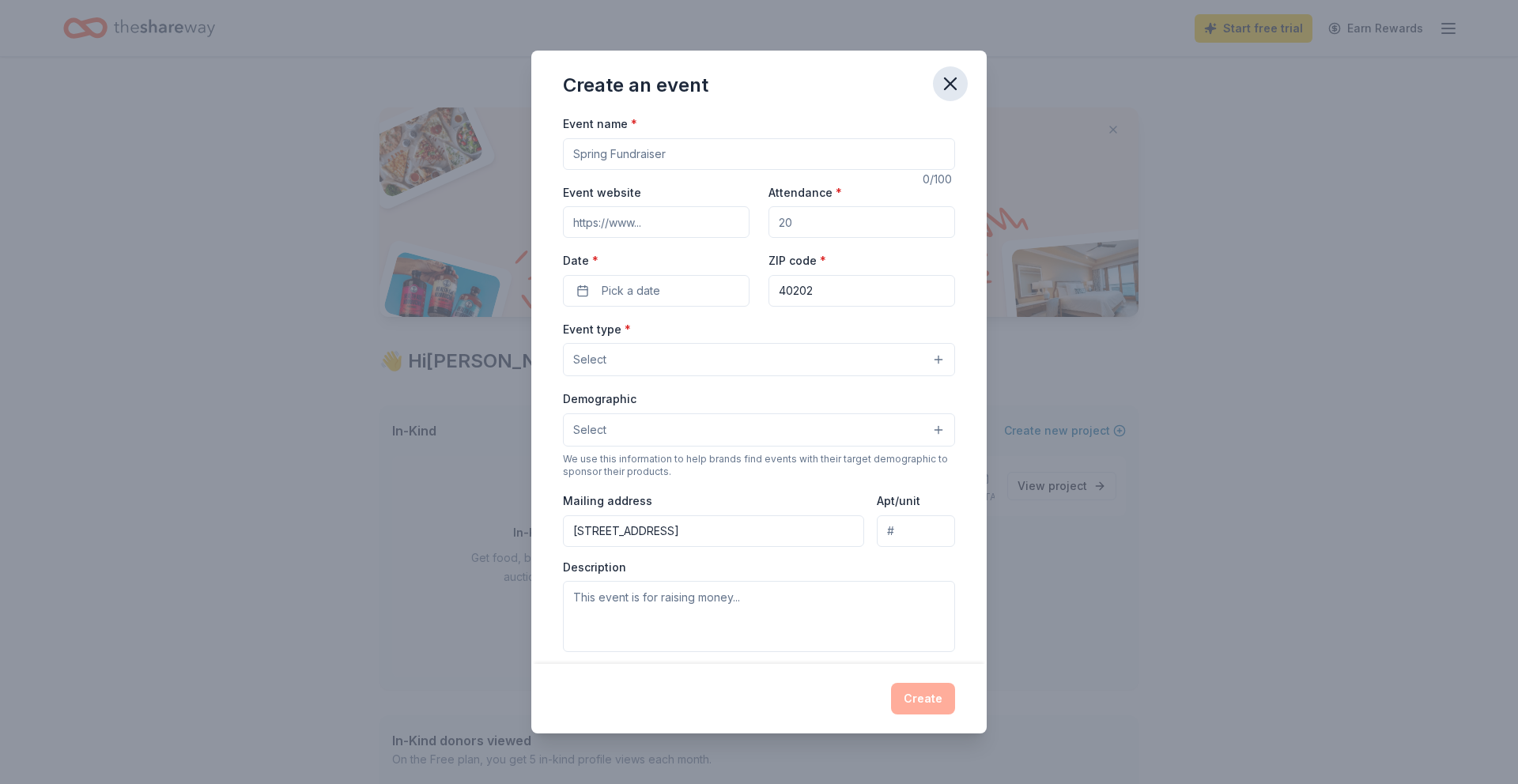
click at [953, 90] on icon "button" at bounding box center [949, 83] width 22 height 22
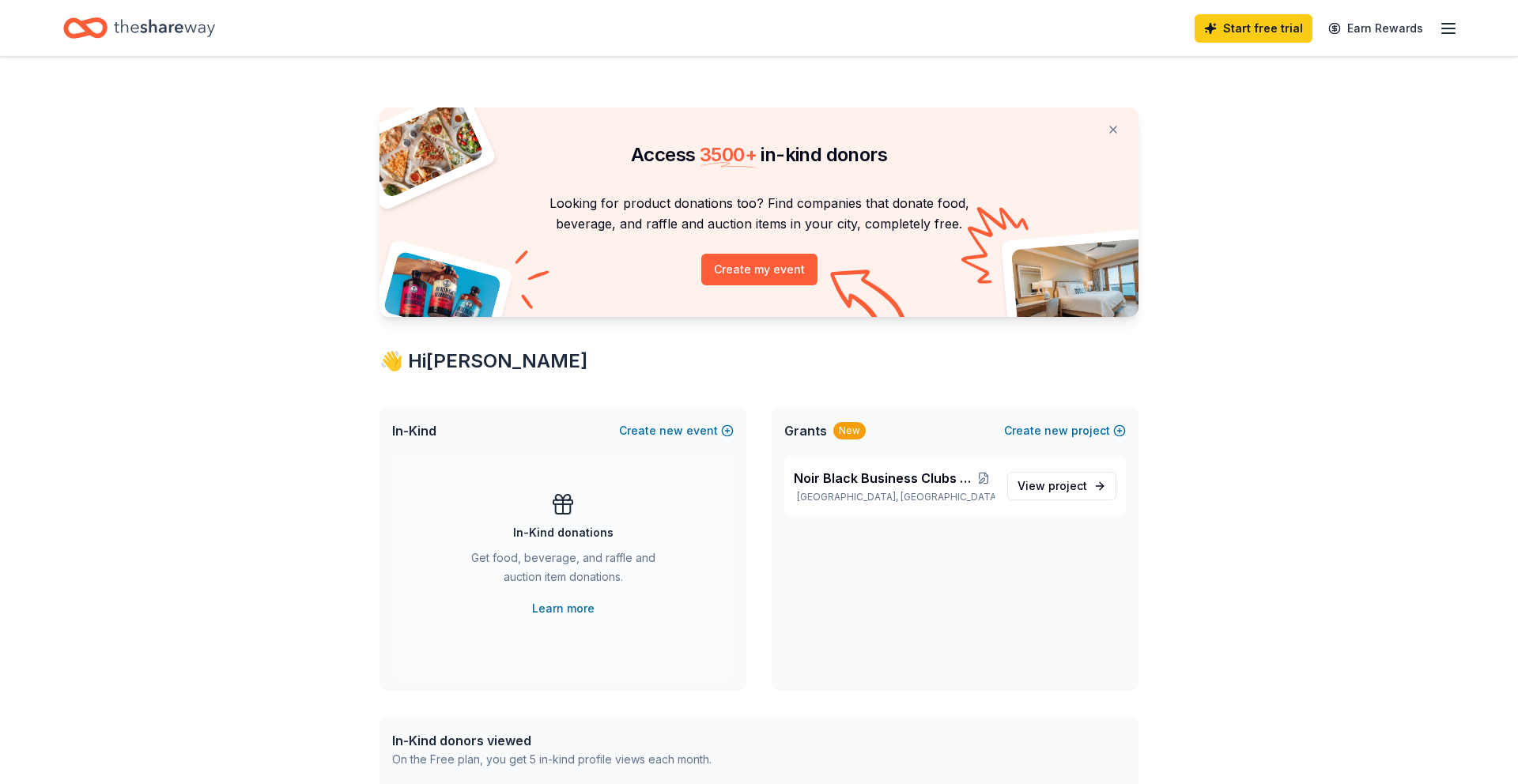
click at [1444, 23] on icon "button" at bounding box center [1448, 29] width 19 height 19
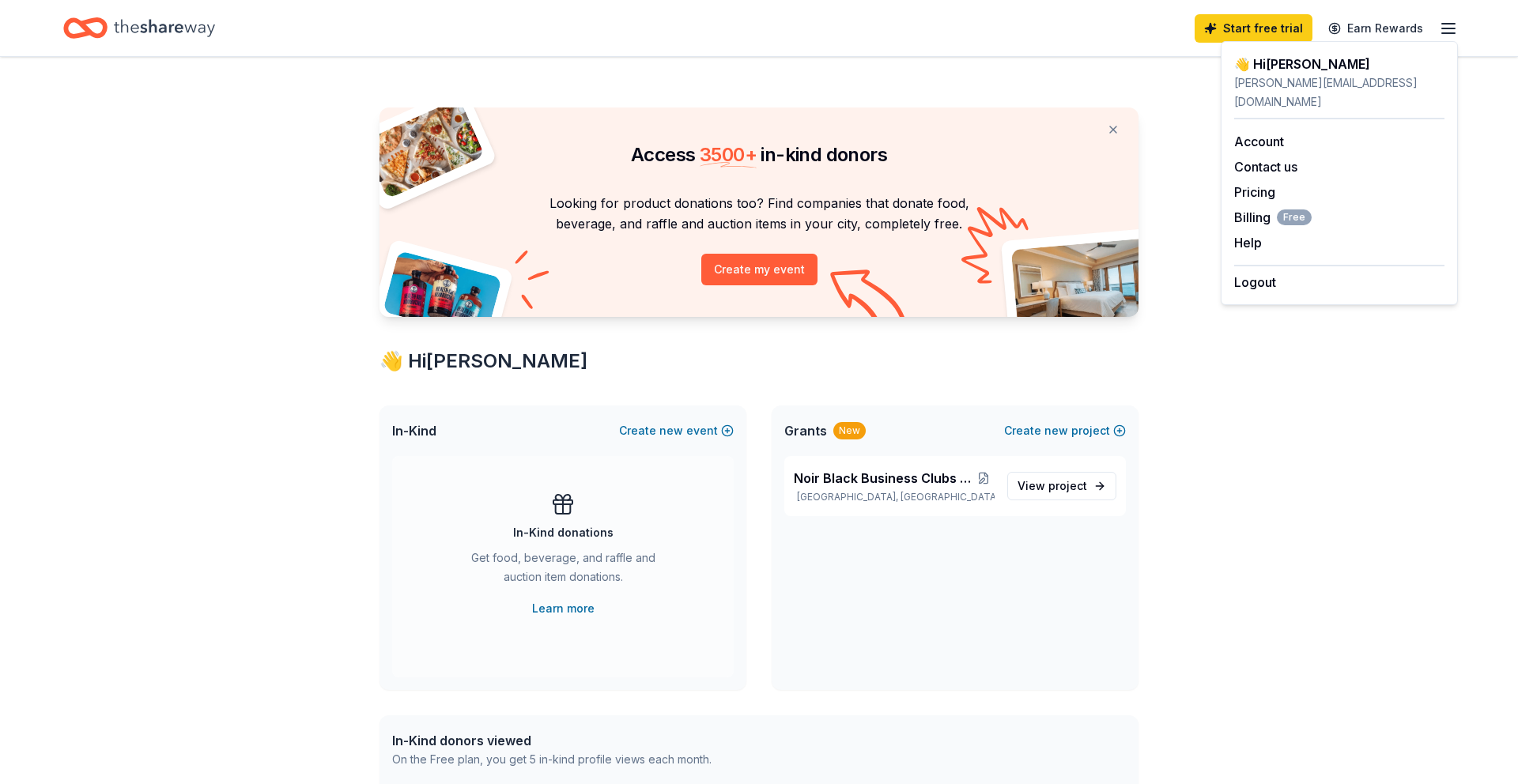
click at [1444, 23] on icon "button" at bounding box center [1448, 29] width 19 height 19
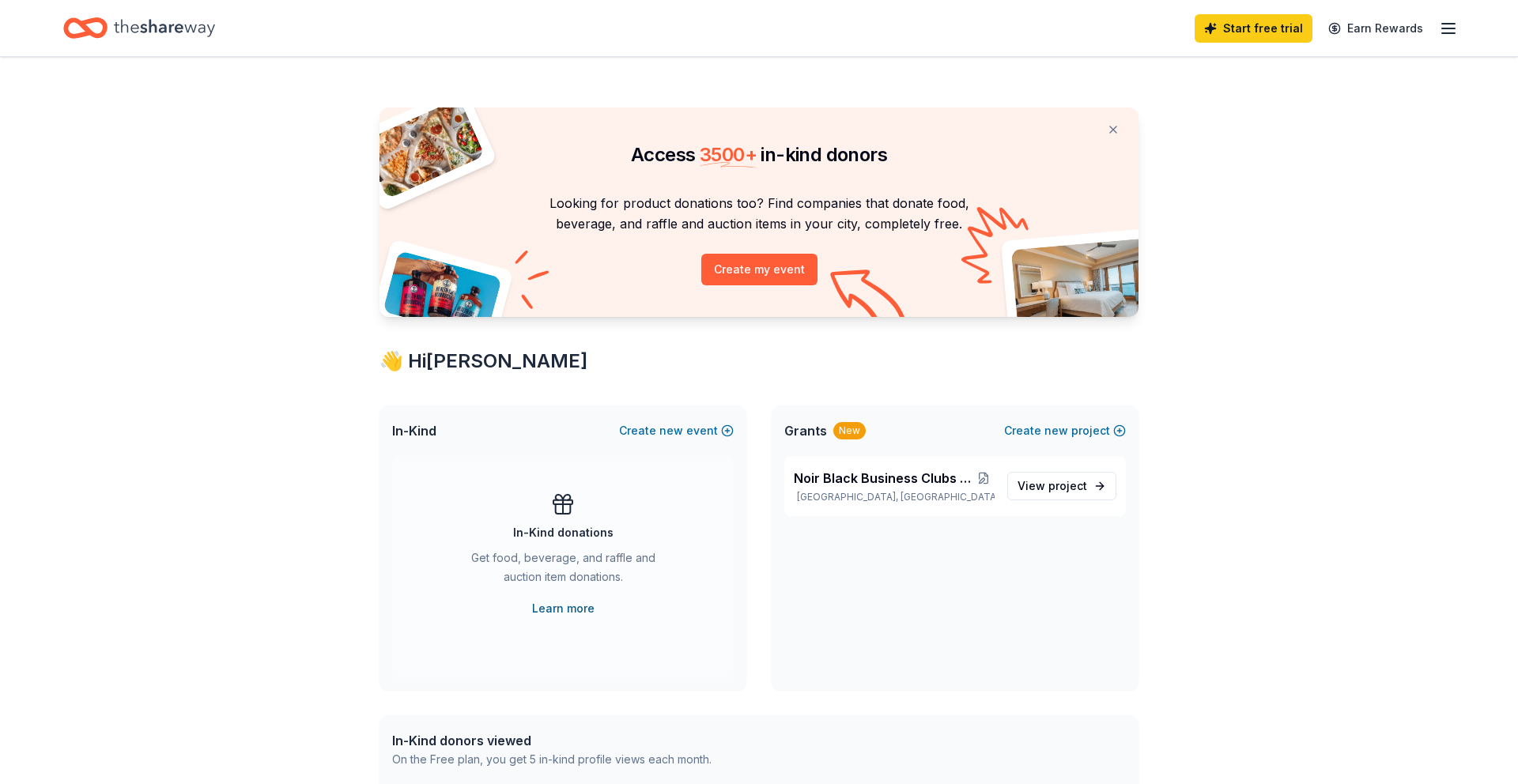
click at [566, 606] on link "Learn more" at bounding box center [563, 608] width 63 height 19
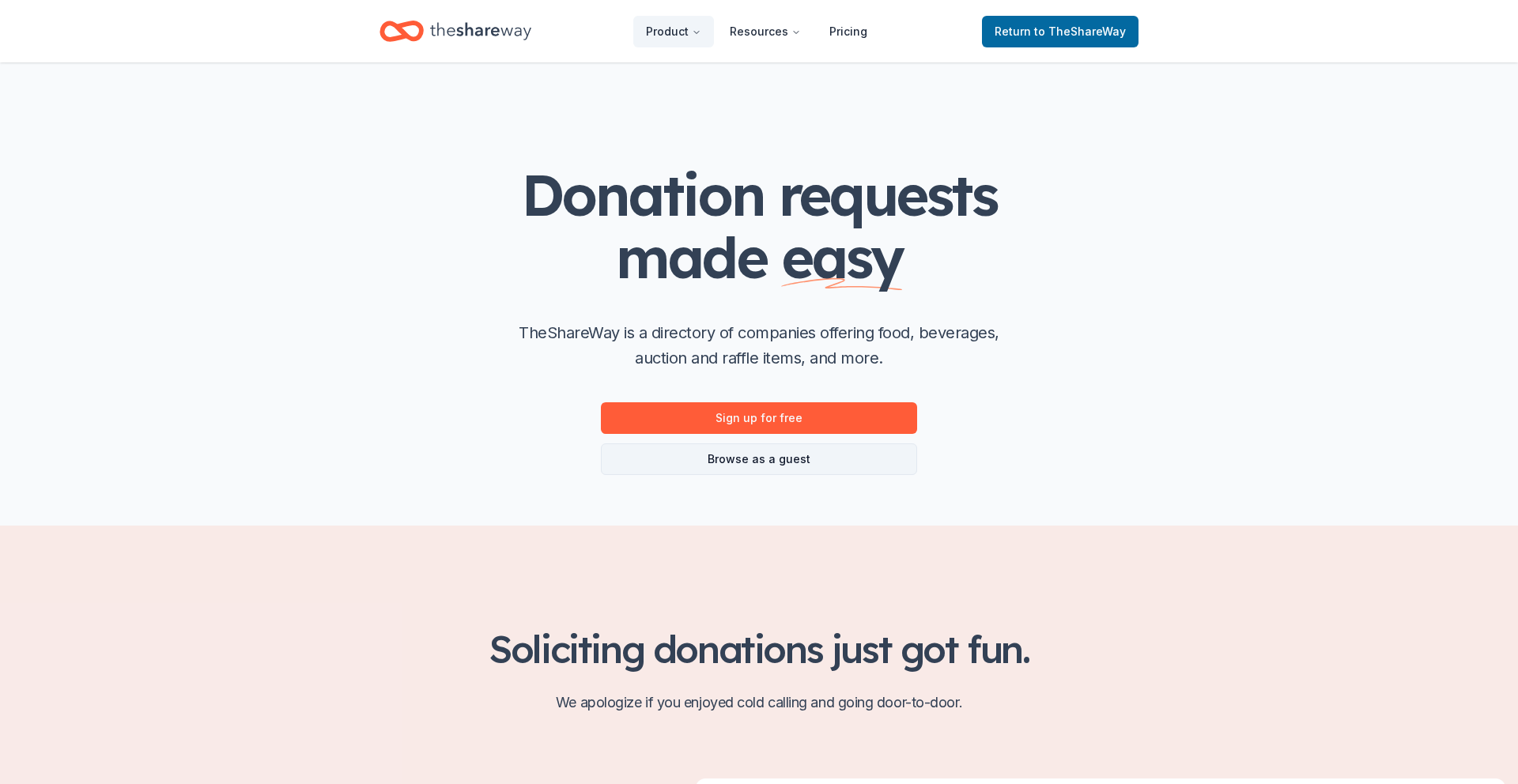
click at [772, 458] on link "Browse as a guest" at bounding box center [759, 459] width 316 height 31
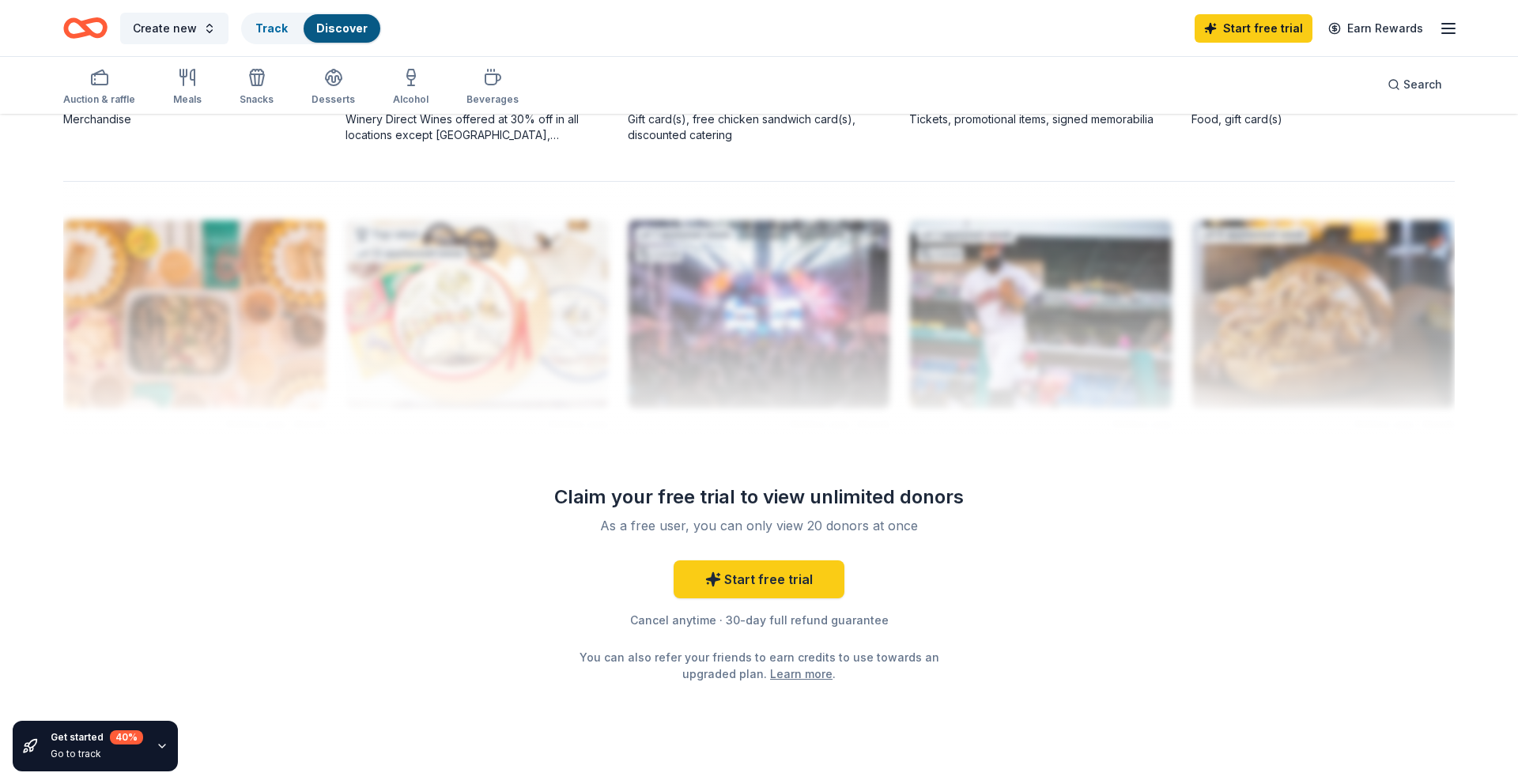
scroll to position [1451, 0]
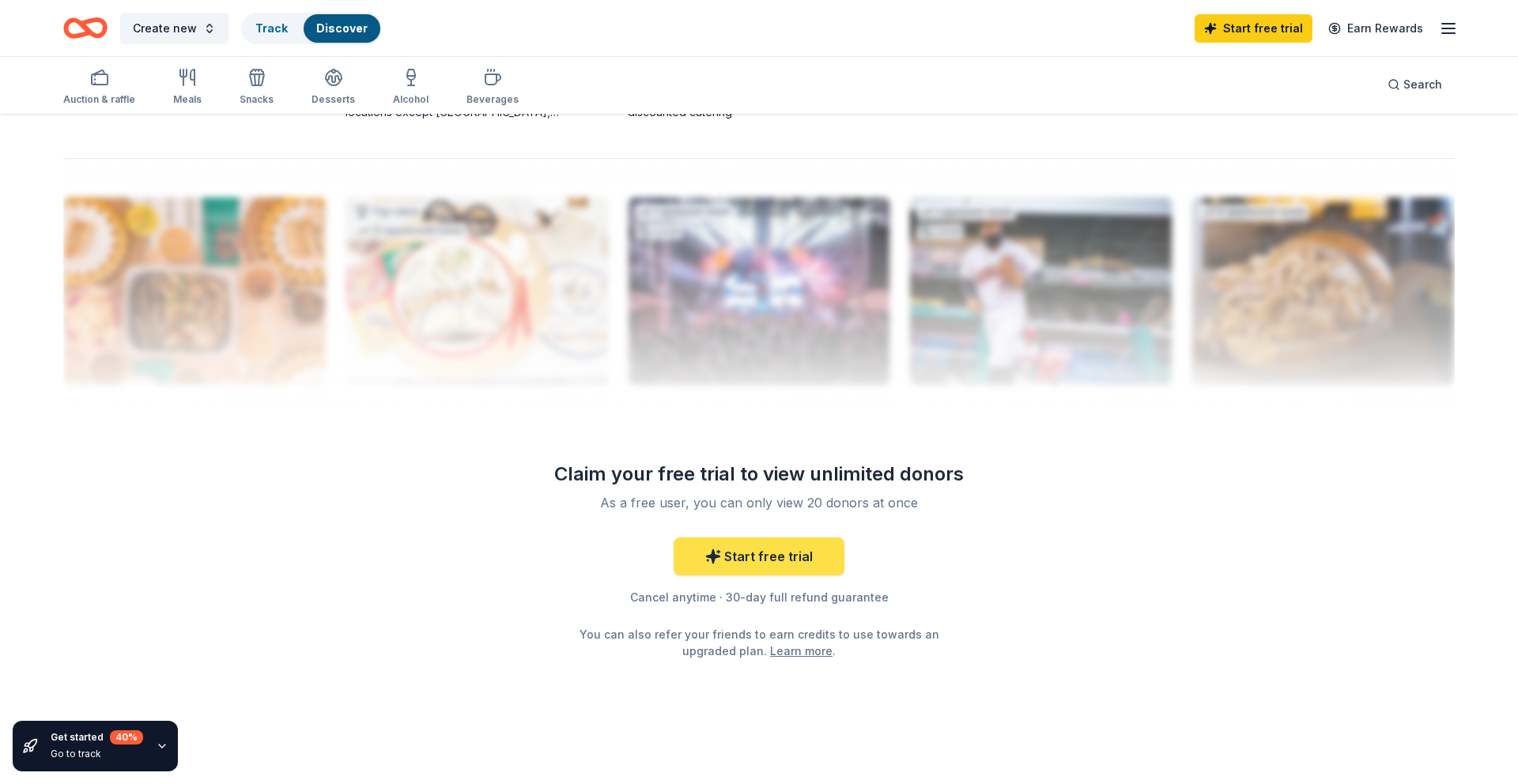
click at [758, 558] on link "Start free trial" at bounding box center [759, 556] width 170 height 38
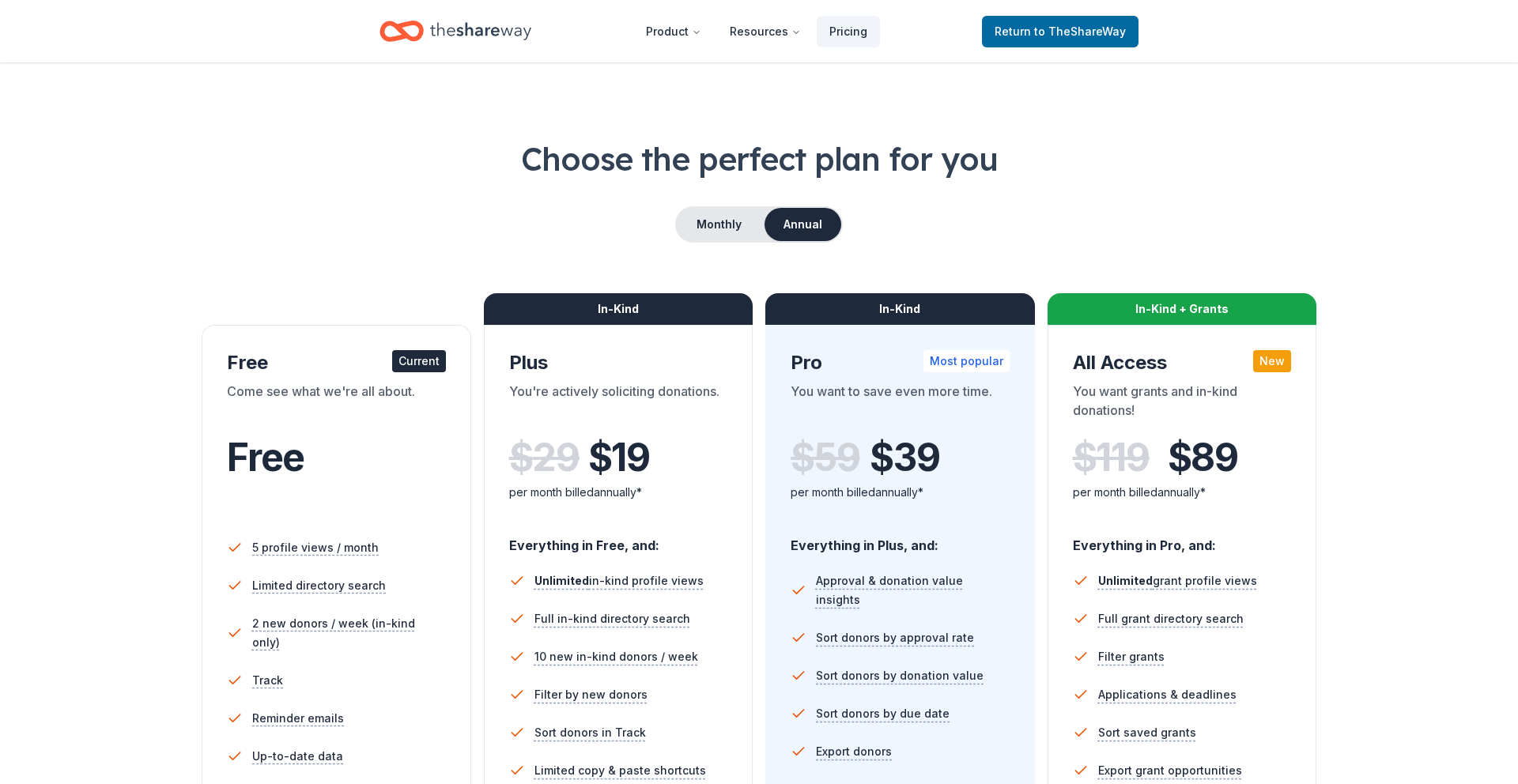
scroll to position [13, 0]
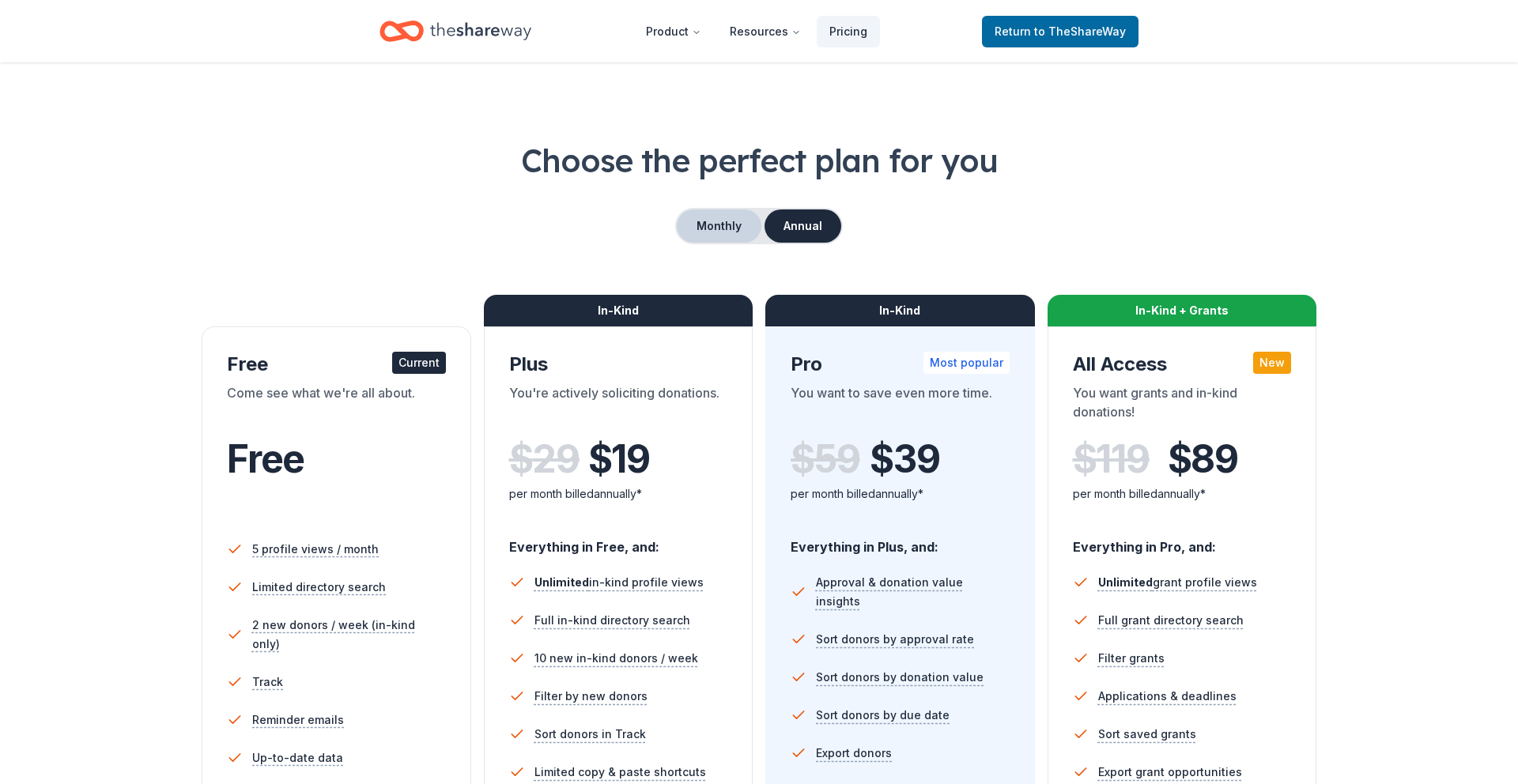
click at [720, 223] on button "Monthly" at bounding box center [718, 226] width 84 height 33
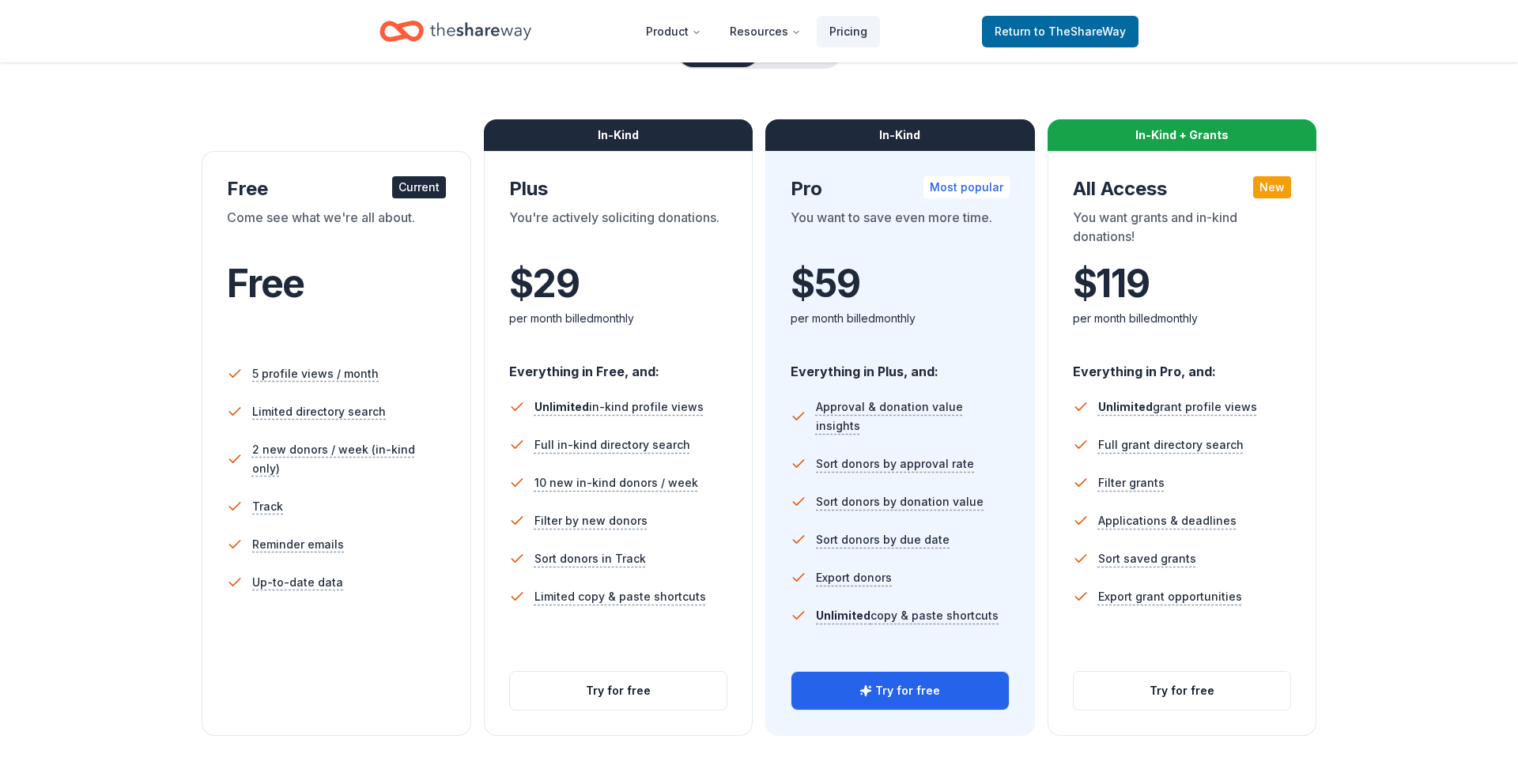
scroll to position [189, 0]
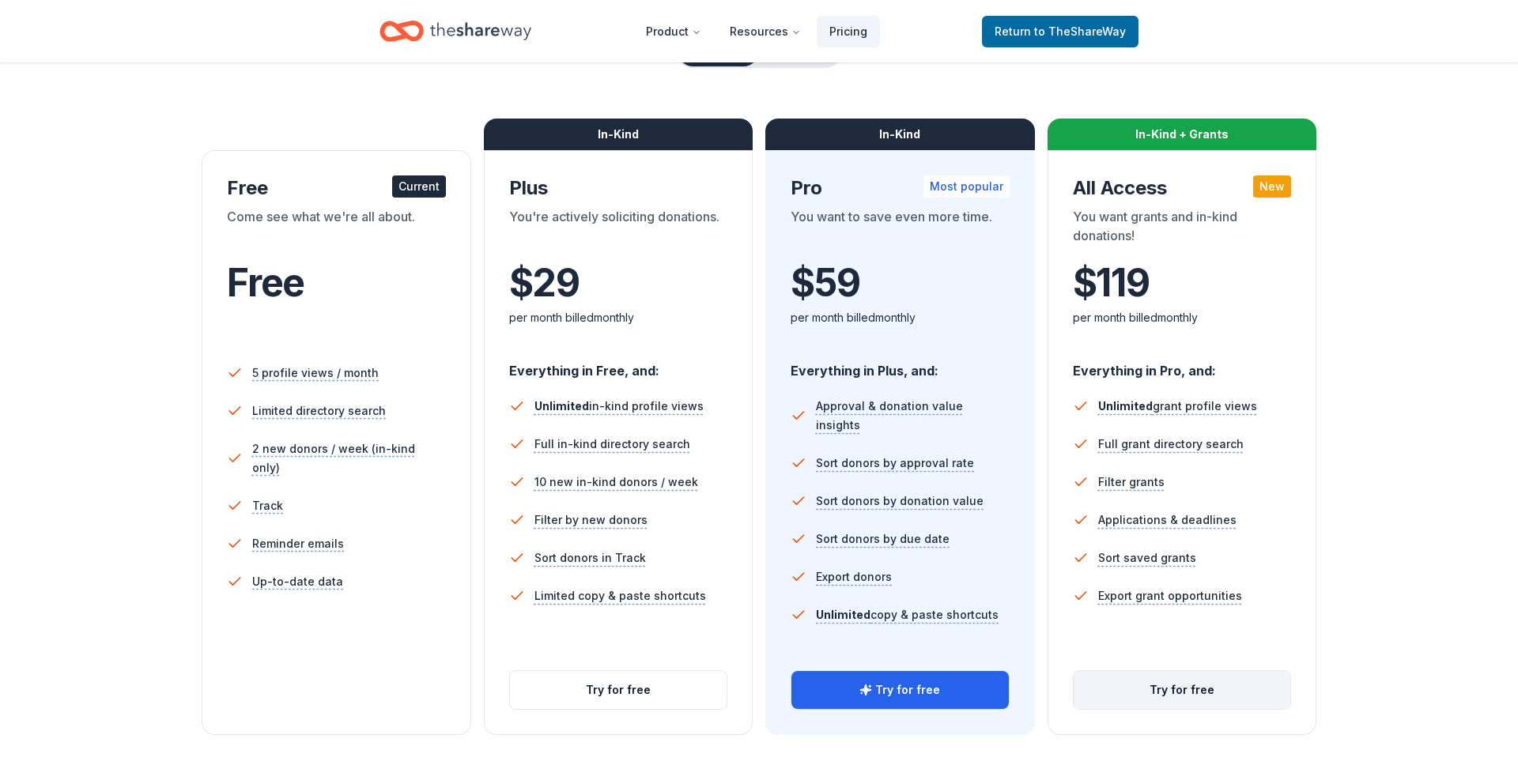
click at [1174, 691] on button "Try for free" at bounding box center [1182, 690] width 217 height 38
